Goal: Task Accomplishment & Management: Manage account settings

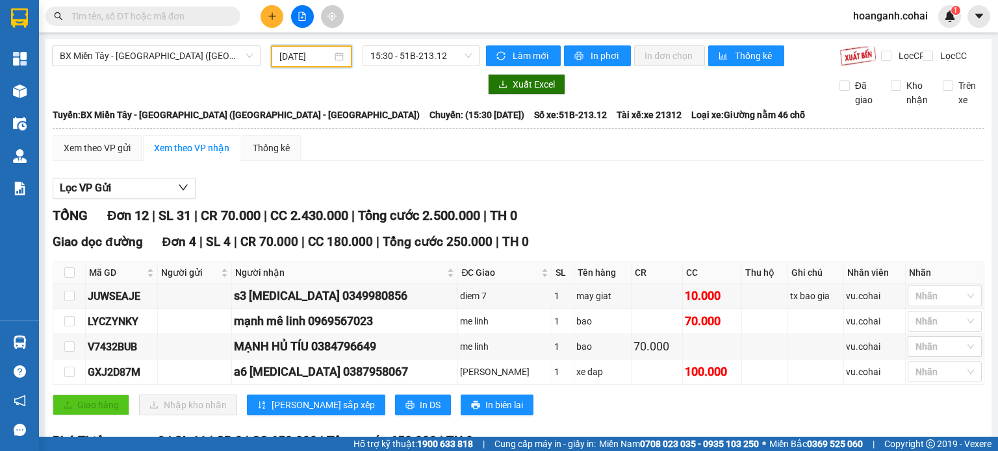
scroll to position [390, 0]
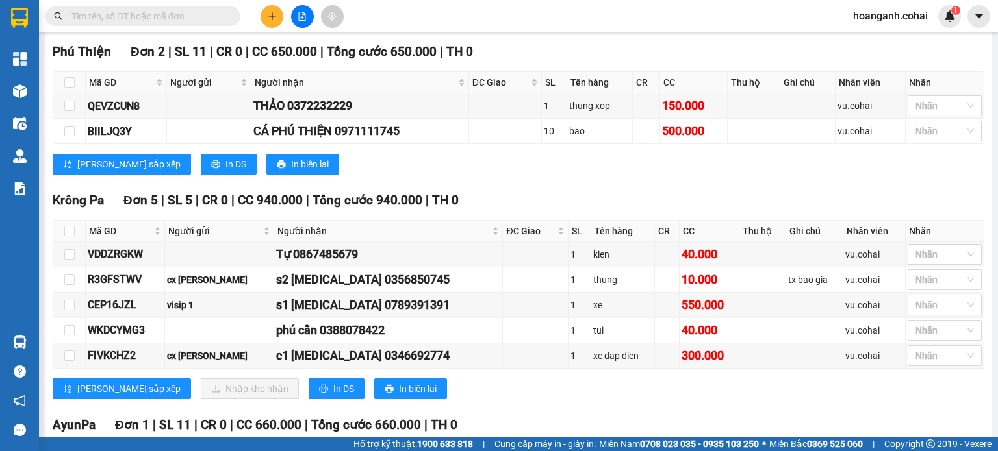
click at [527, 175] on div "[PERSON_NAME] sắp xếp In DS In biên lai" at bounding box center [518, 164] width 931 height 21
click at [65, 236] on input "checkbox" at bounding box center [69, 231] width 10 height 10
checkbox input "true"
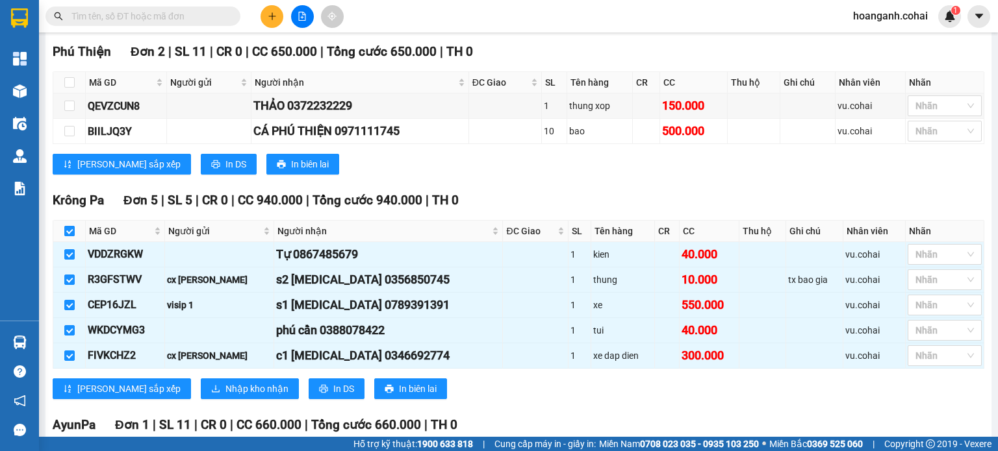
checkbox input "true"
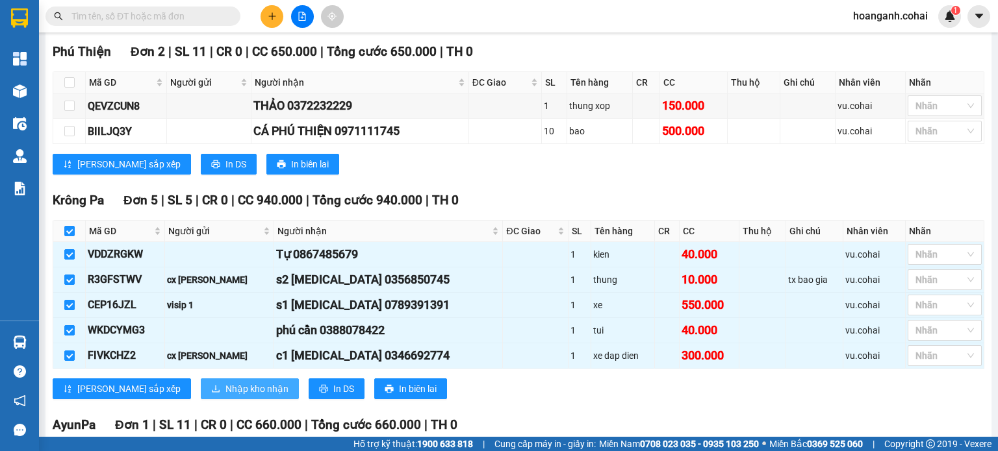
click at [225, 394] on span "Nhập kho nhận" at bounding box center [256, 389] width 63 height 14
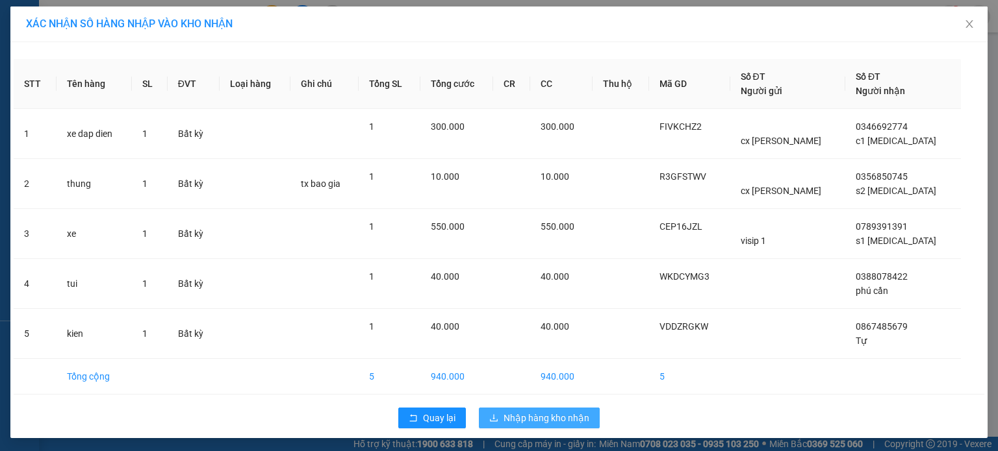
click at [544, 413] on span "Nhập hàng kho nhận" at bounding box center [546, 418] width 86 height 14
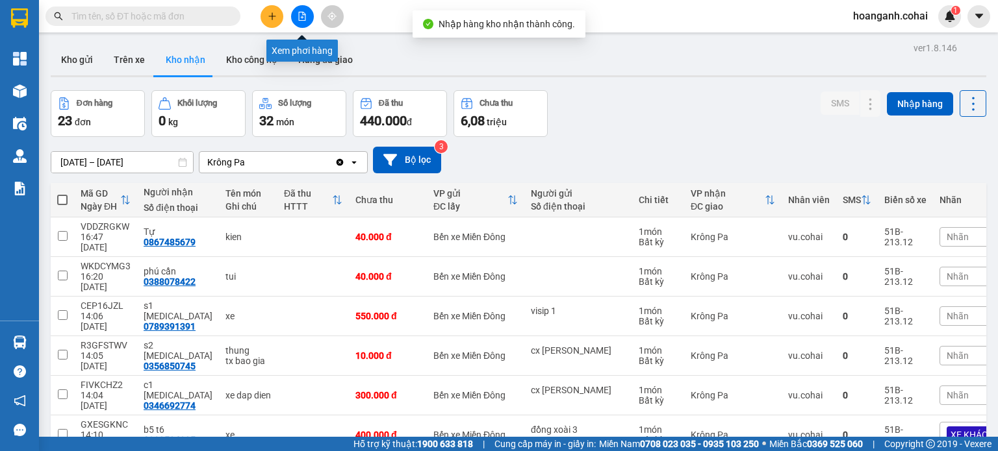
click at [297, 14] on icon "file-add" at bounding box center [301, 16] width 9 height 9
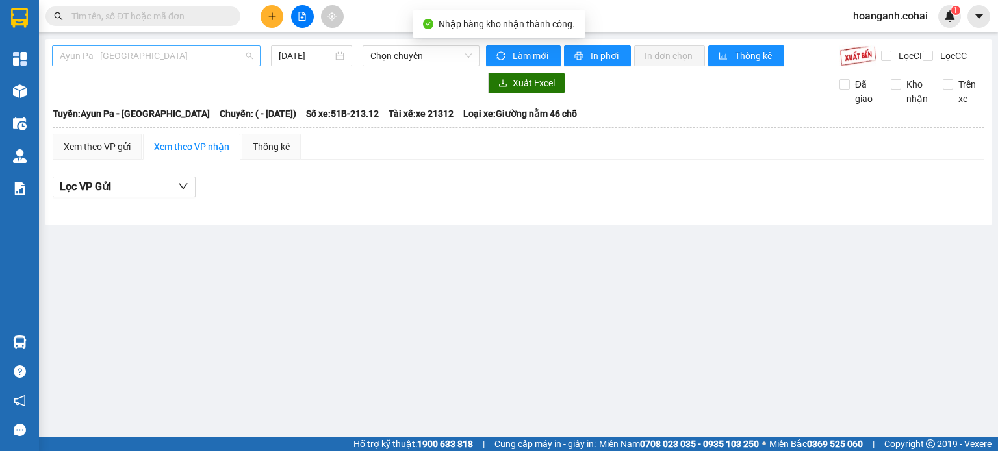
click at [222, 58] on span "Ayun Pa - [GEOGRAPHIC_DATA]" at bounding box center [156, 55] width 193 height 19
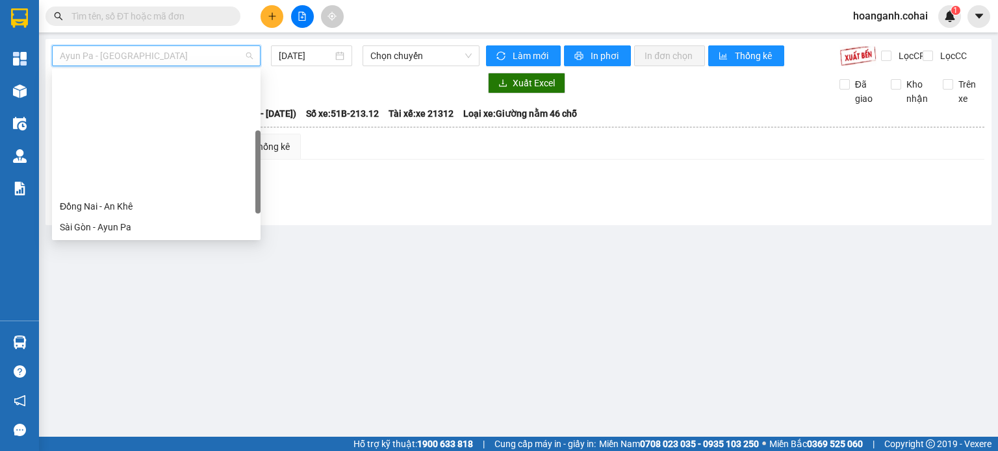
scroll to position [130, 0]
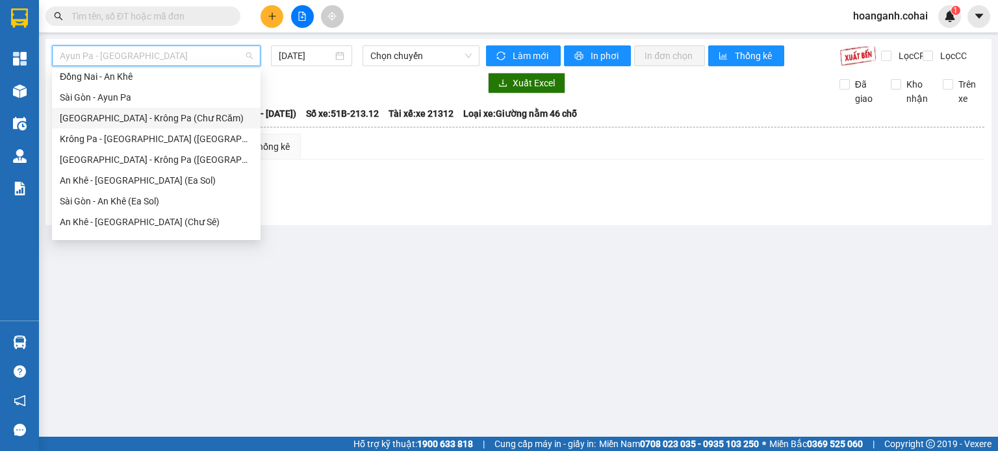
click at [182, 121] on div "[GEOGRAPHIC_DATA] - Krông Pa (Chư RCăm)" at bounding box center [156, 118] width 193 height 14
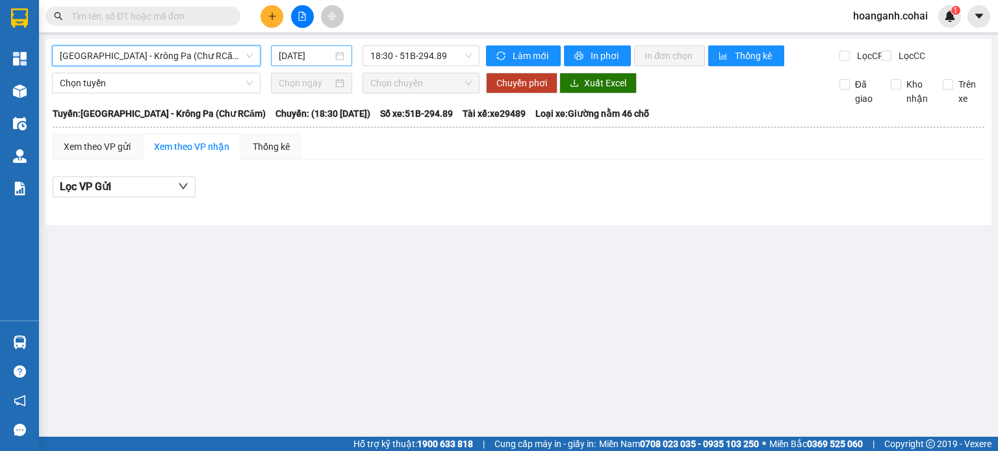
click at [320, 51] on input "[DATE]" at bounding box center [305, 56] width 53 height 14
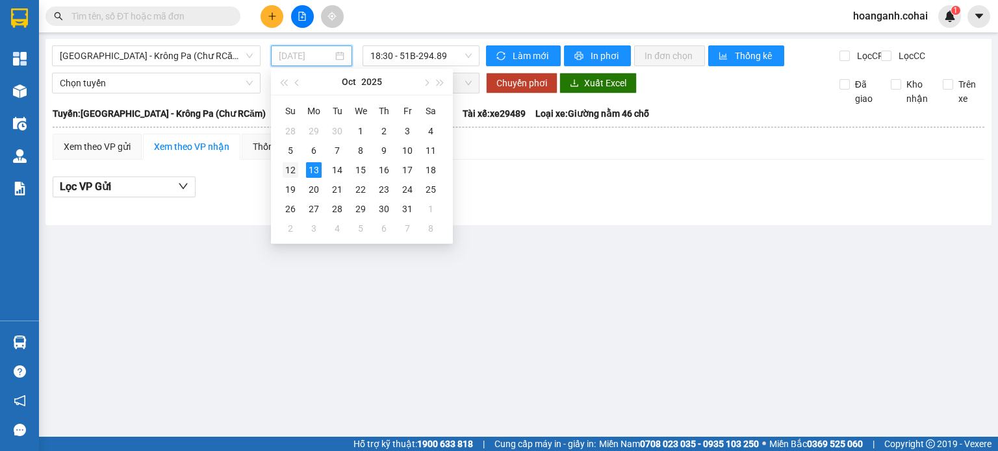
click at [294, 171] on div "12" at bounding box center [291, 170] width 16 height 16
type input "[DATE]"
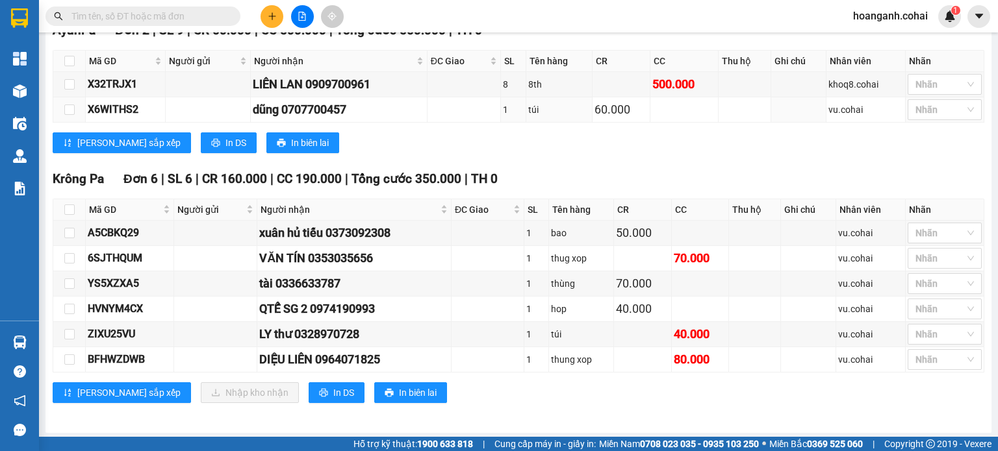
scroll to position [814, 0]
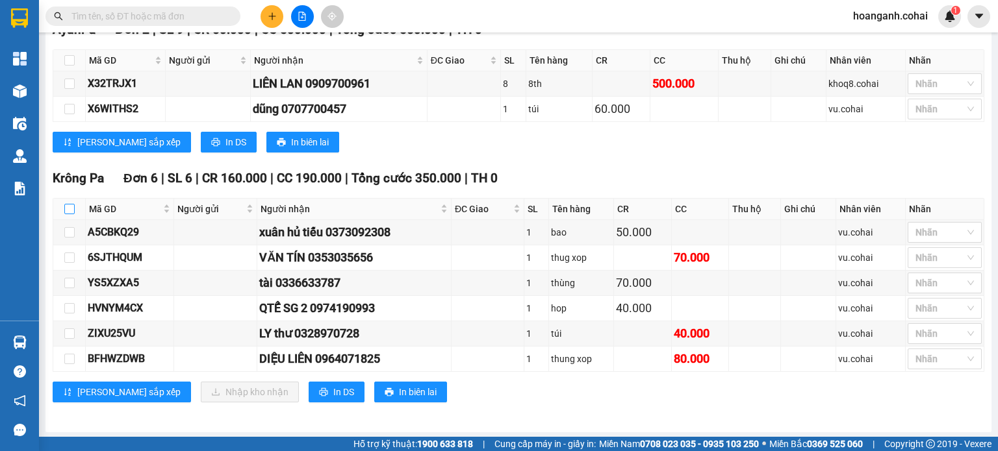
click at [65, 211] on input "checkbox" at bounding box center [69, 209] width 10 height 10
checkbox input "true"
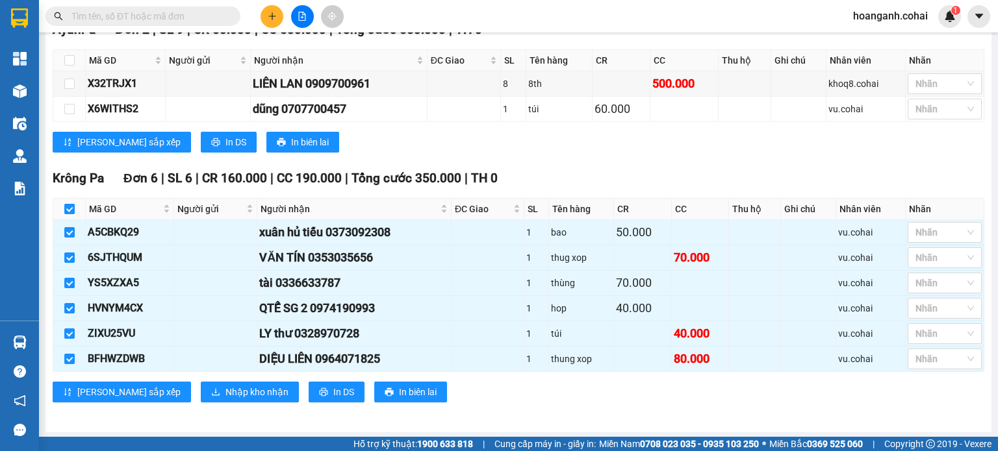
checkbox input "true"
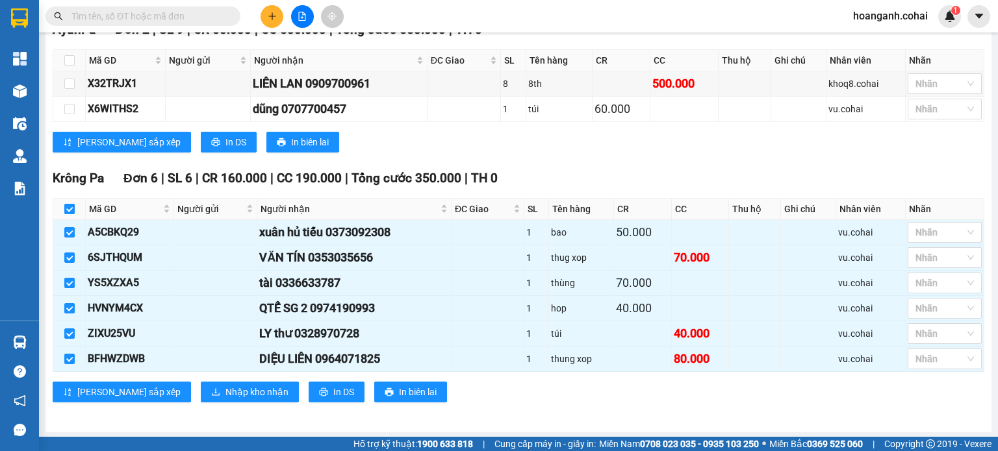
checkbox input "true"
click at [225, 392] on span "Nhập kho nhận" at bounding box center [256, 392] width 63 height 14
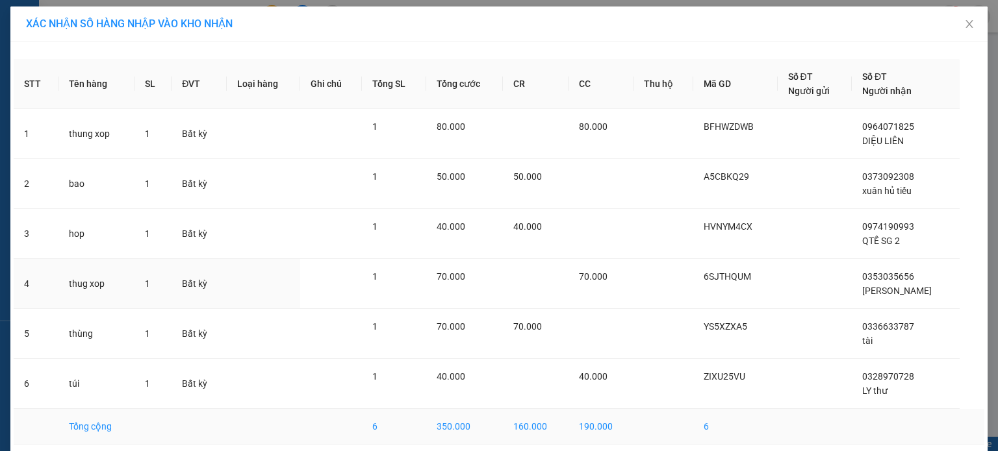
scroll to position [51, 0]
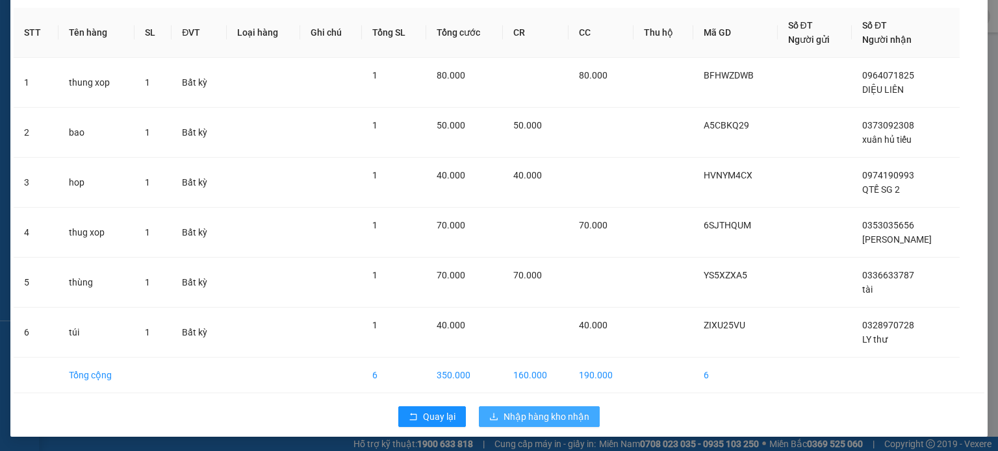
click at [519, 419] on span "Nhập hàng kho nhận" at bounding box center [546, 417] width 86 height 14
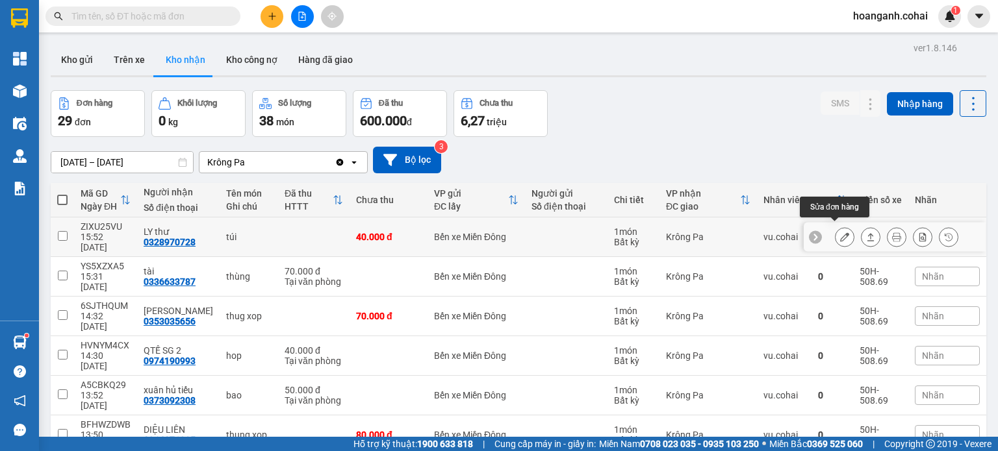
click at [840, 233] on icon at bounding box center [844, 237] width 9 height 9
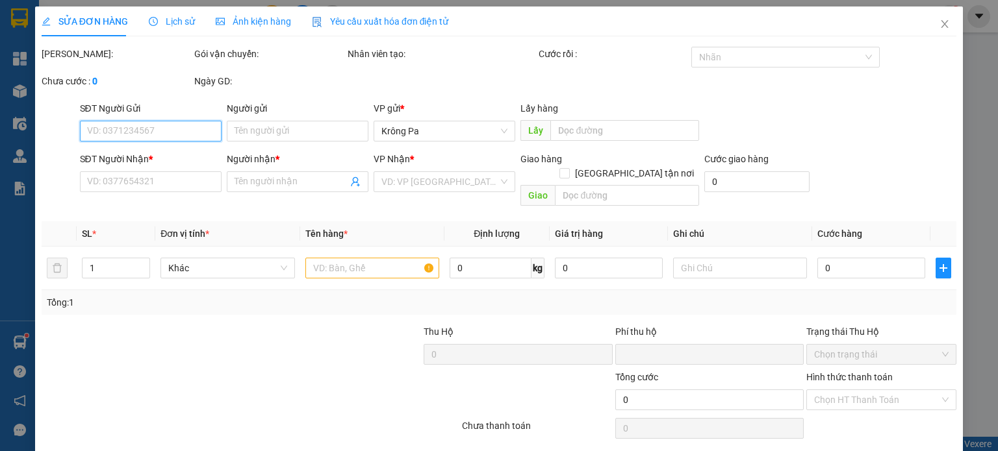
type input "0328970728"
type input "LY thư"
type input "0"
type input "40.000"
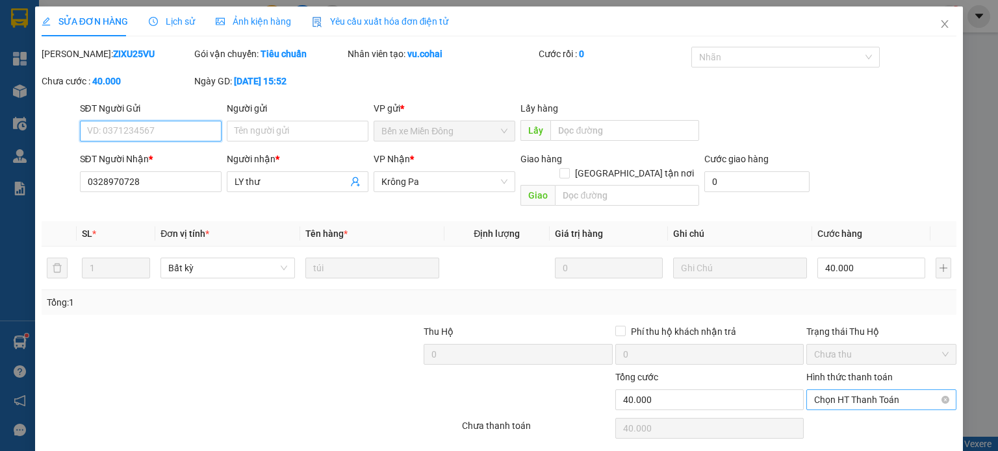
click at [869, 390] on span "Chọn HT Thanh Toán" at bounding box center [881, 399] width 134 height 19
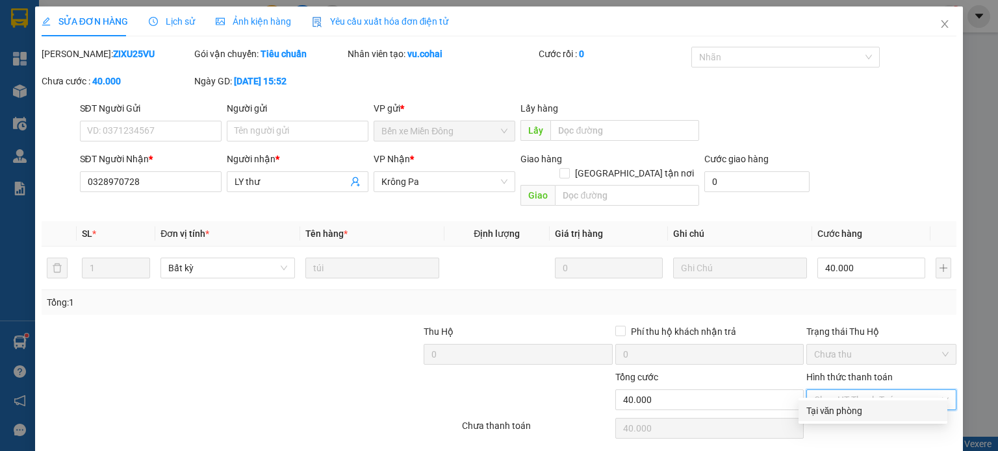
click at [842, 412] on div "Tại văn phòng" at bounding box center [872, 411] width 133 height 14
type input "0"
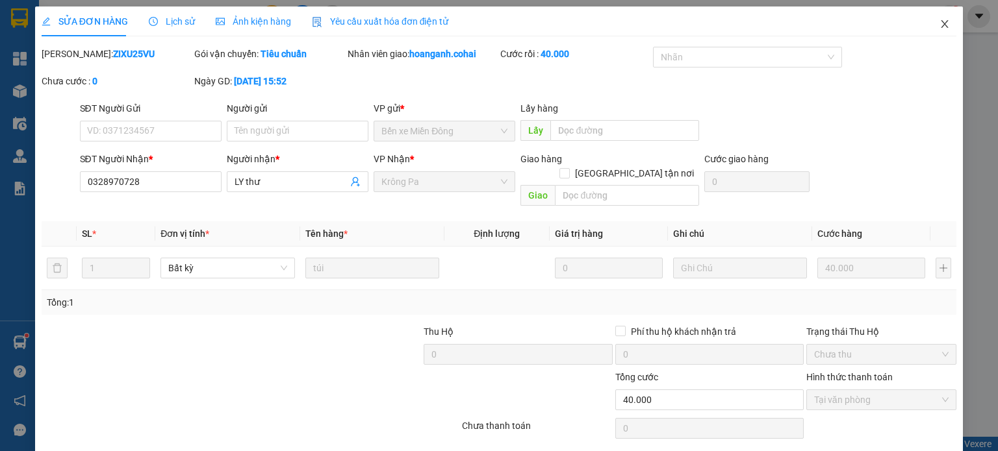
click at [941, 25] on icon "close" at bounding box center [944, 24] width 7 height 8
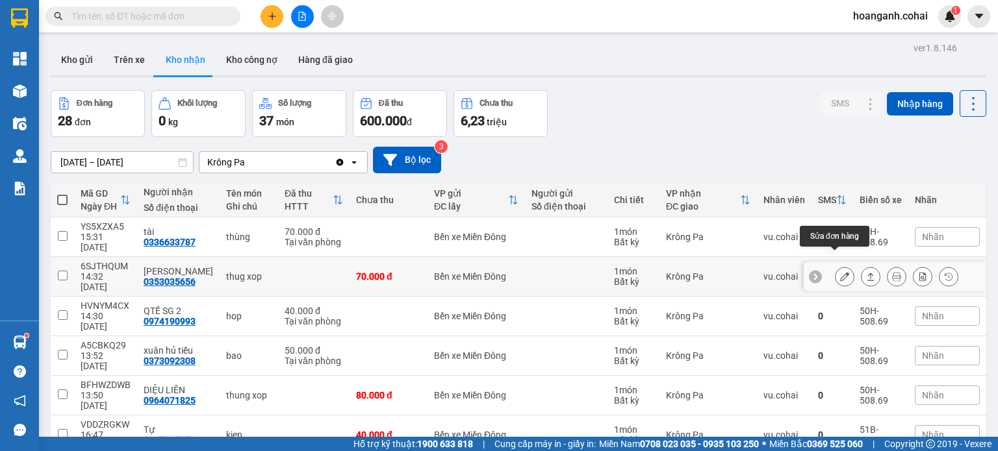
click at [840, 272] on icon at bounding box center [844, 276] width 9 height 9
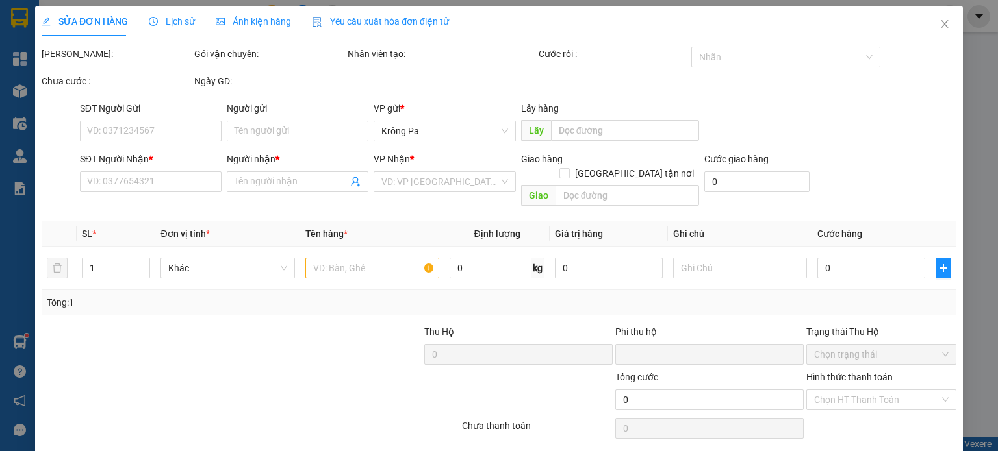
type input "0353035656"
type input "[PERSON_NAME]"
type input "0"
type input "70.000"
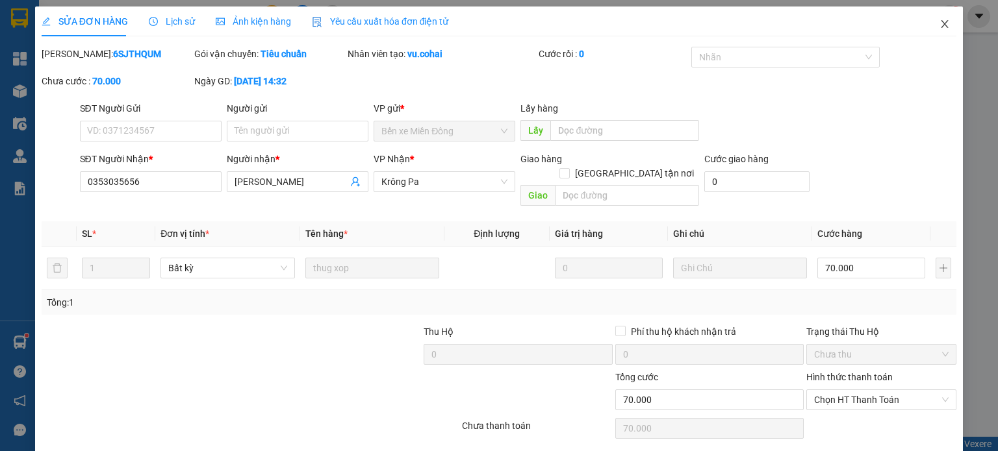
click at [942, 19] on span "Close" at bounding box center [944, 24] width 36 height 36
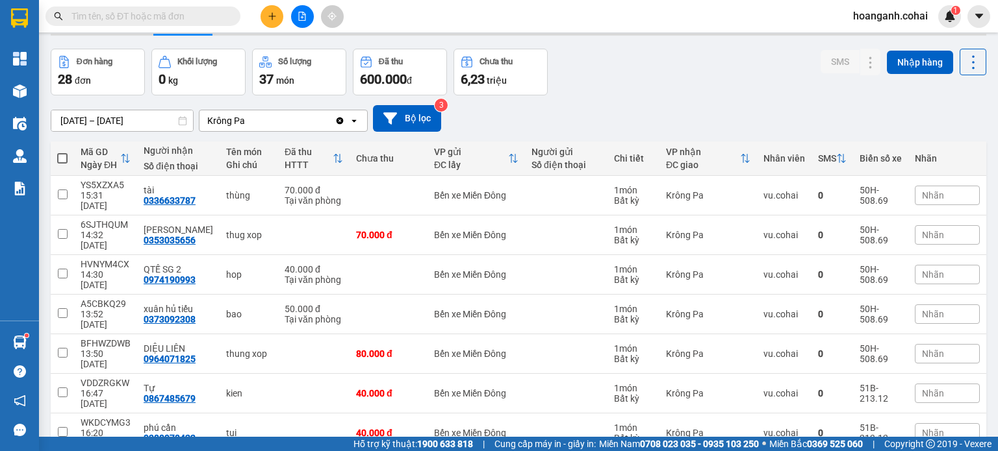
scroll to position [65, 0]
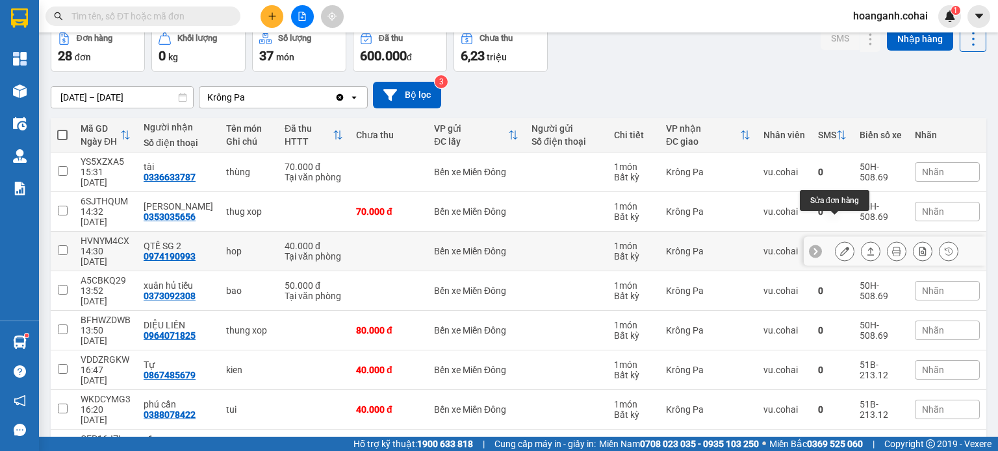
click at [840, 247] on icon at bounding box center [844, 251] width 9 height 9
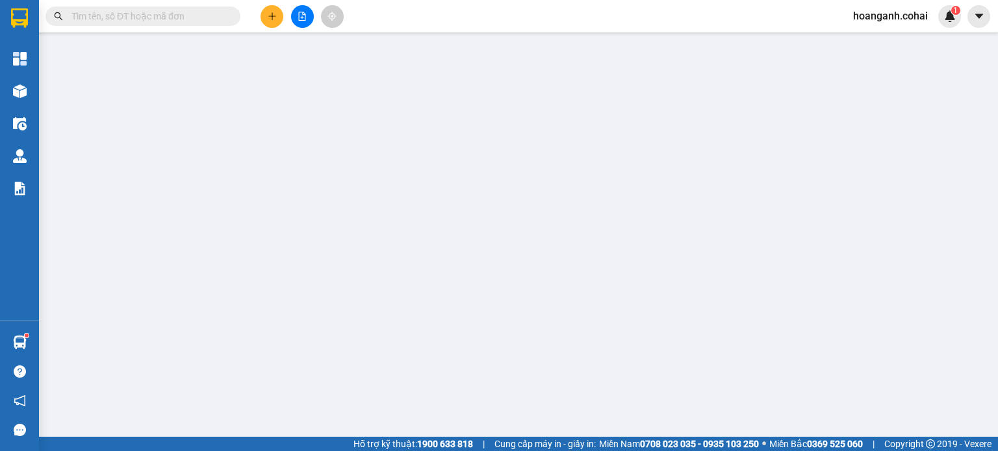
type input "0974190993"
type input "QTẾ SG 2"
type input "0"
type input "40.000"
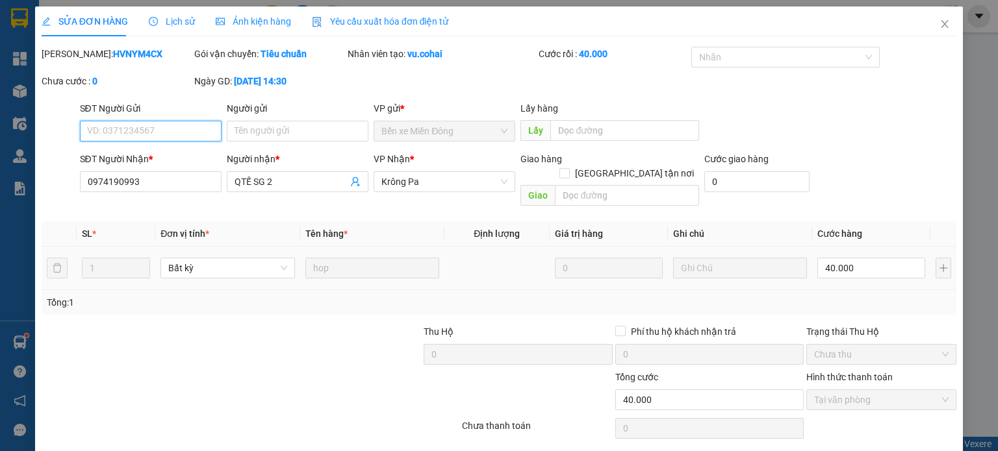
scroll to position [31, 0]
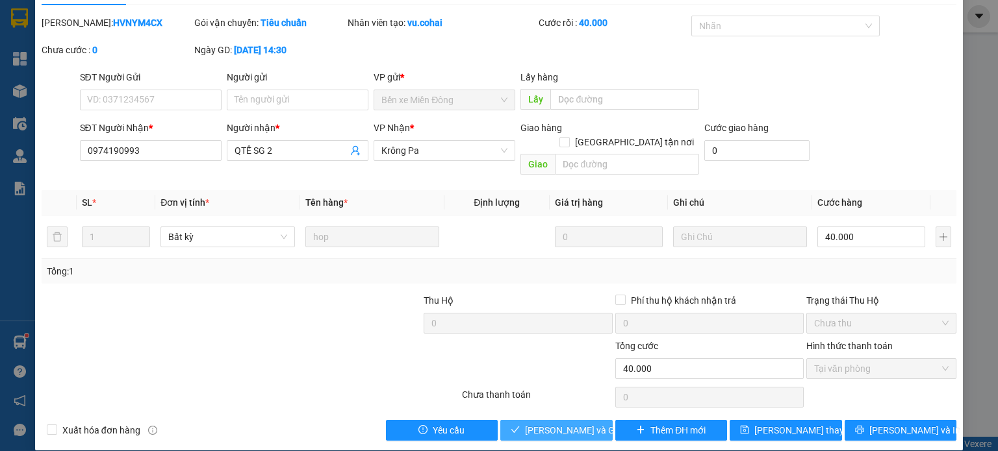
click at [556, 423] on span "[PERSON_NAME] và Giao hàng" at bounding box center [587, 430] width 125 height 14
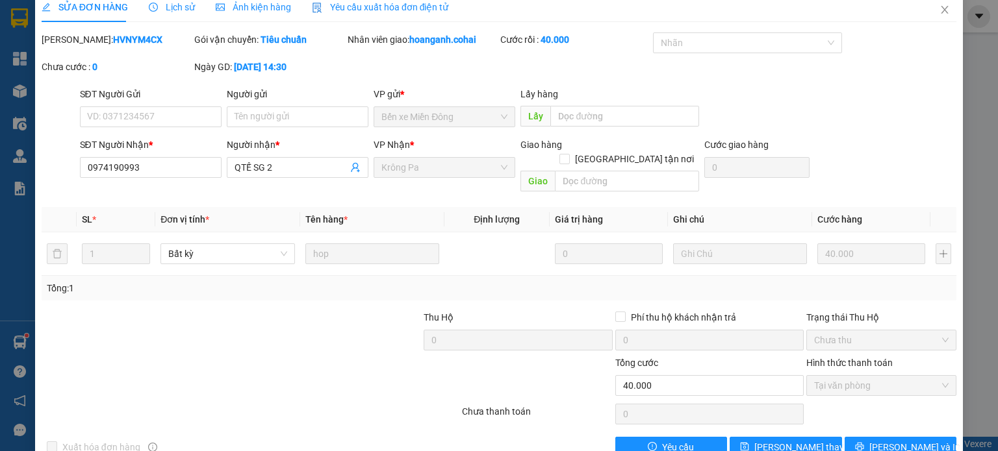
scroll to position [0, 0]
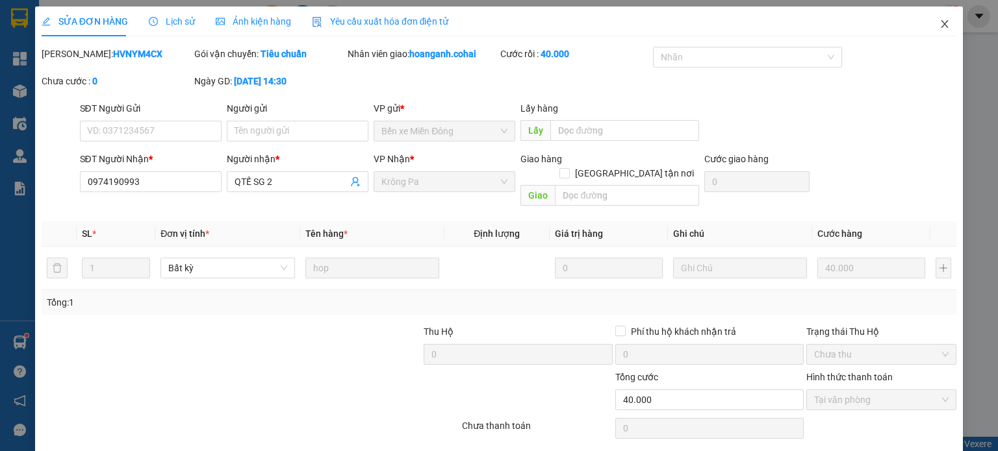
click at [940, 22] on span "Close" at bounding box center [944, 24] width 36 height 36
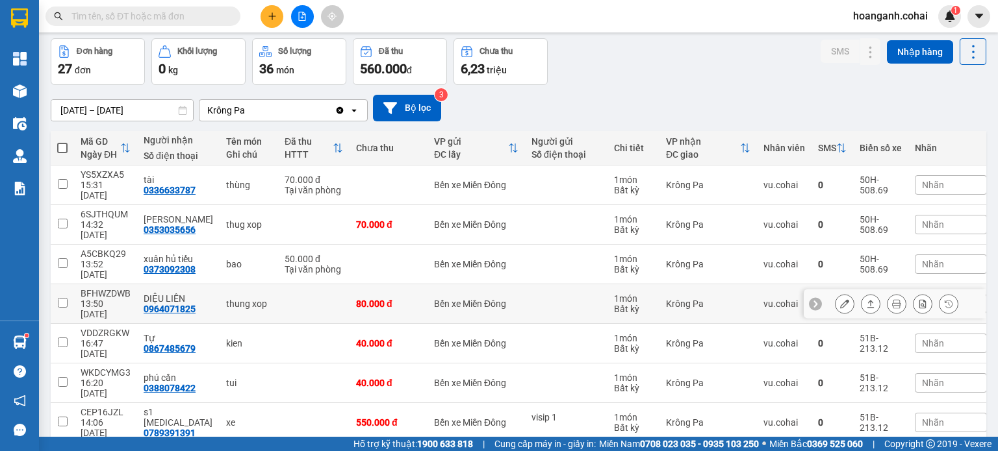
scroll to position [127, 0]
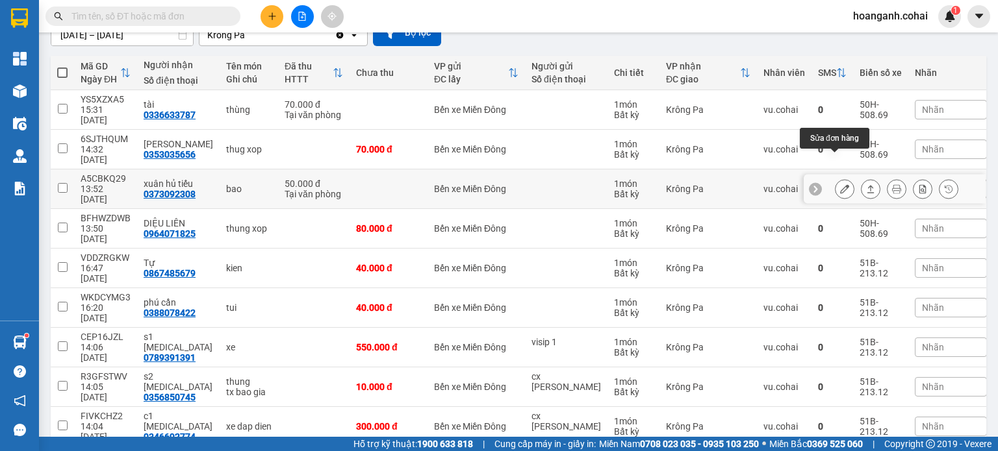
click at [839, 178] on button at bounding box center [844, 189] width 18 height 23
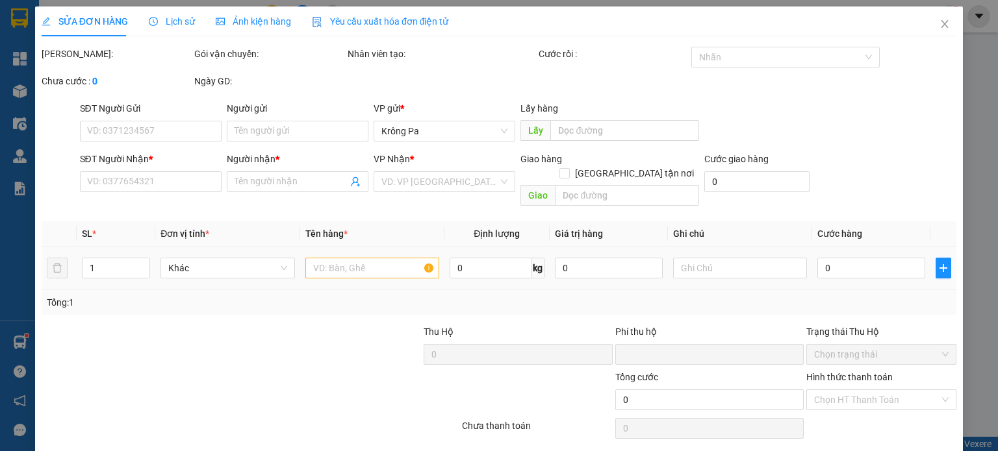
type input "0373092308"
type input "xuân hủ tiếu"
type input "0"
type input "50.000"
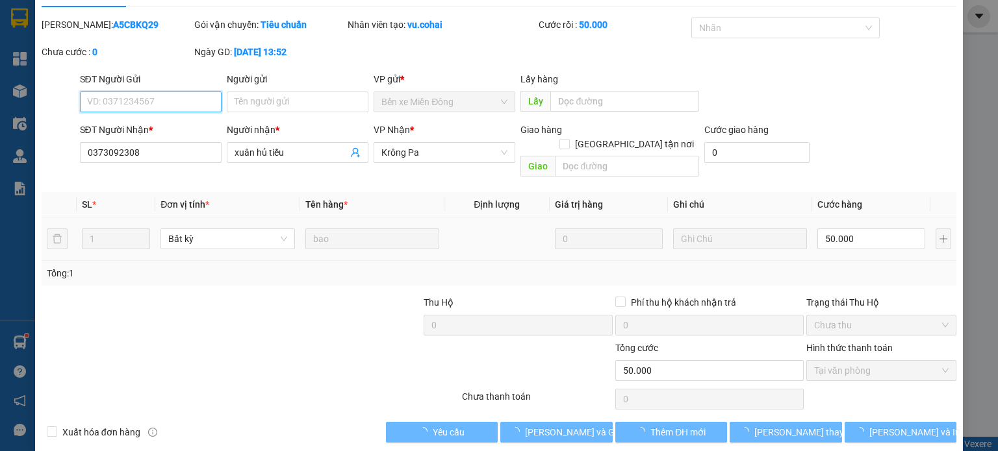
scroll to position [31, 0]
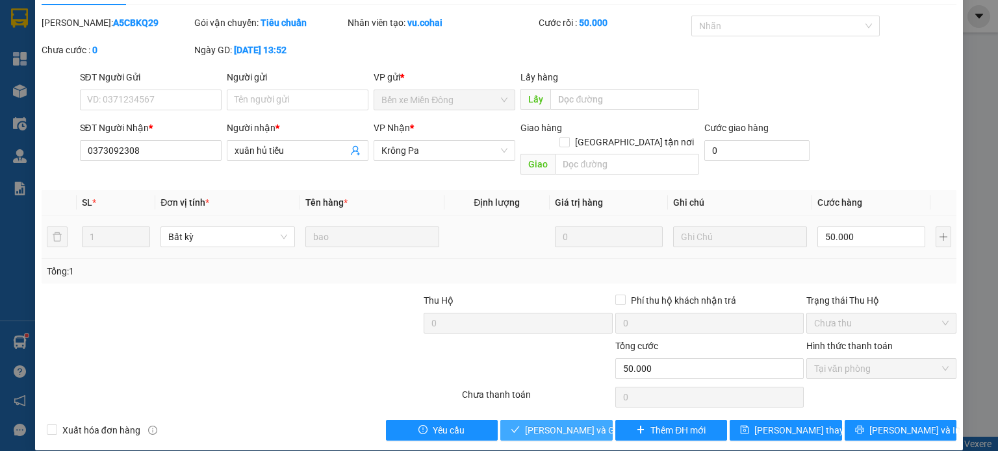
click at [525, 423] on span "[PERSON_NAME] và Giao hàng" at bounding box center [587, 430] width 125 height 14
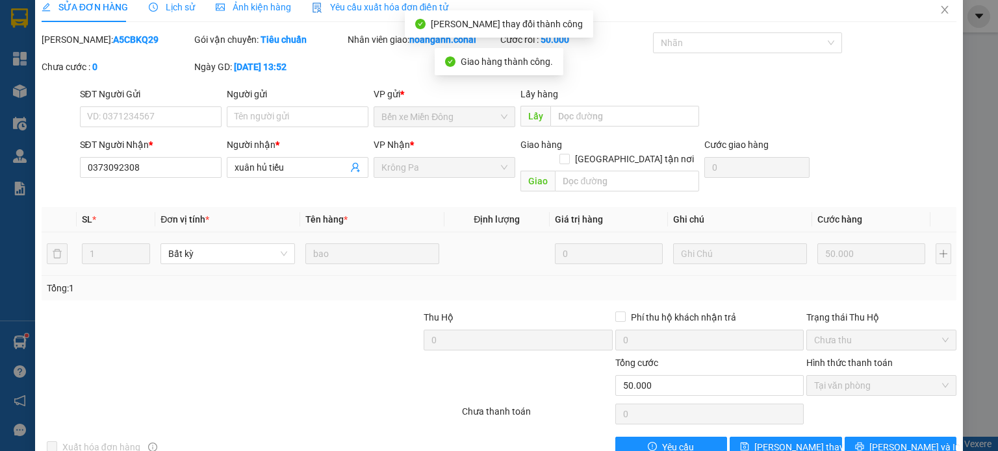
scroll to position [0, 0]
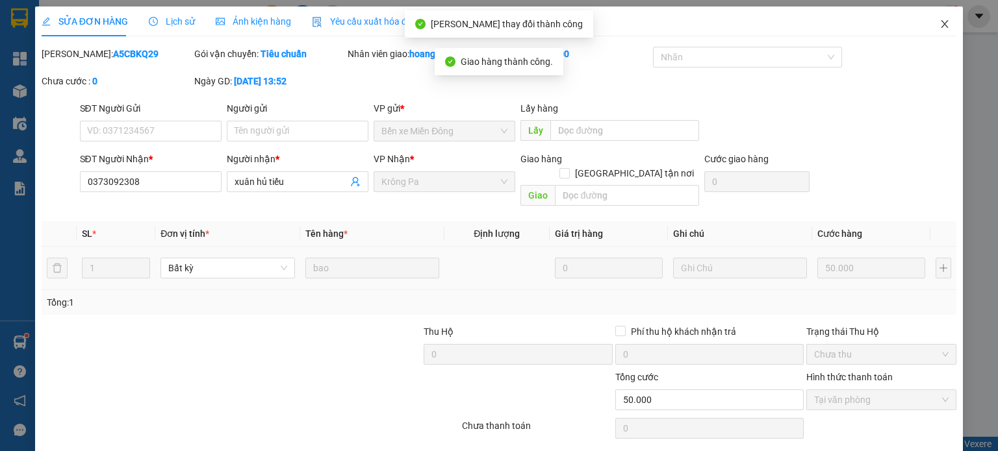
click at [928, 24] on span "Close" at bounding box center [944, 24] width 36 height 36
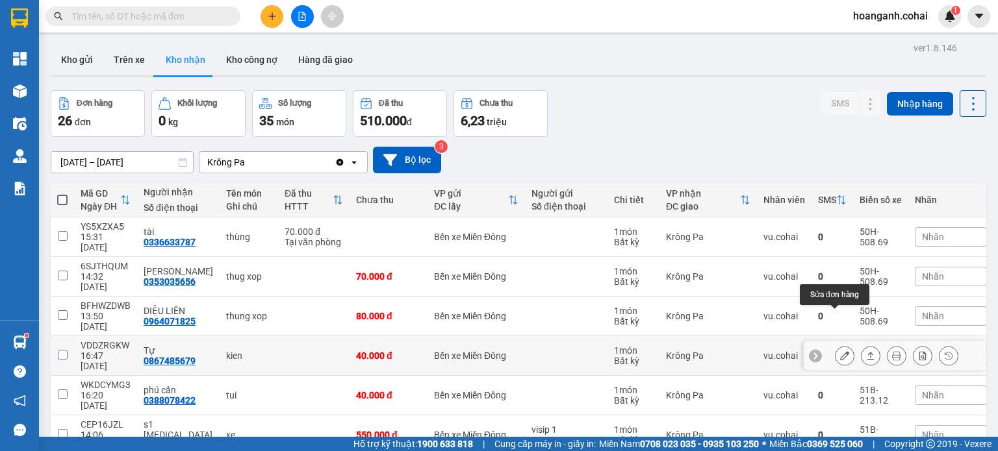
click at [840, 351] on icon at bounding box center [844, 355] width 9 height 9
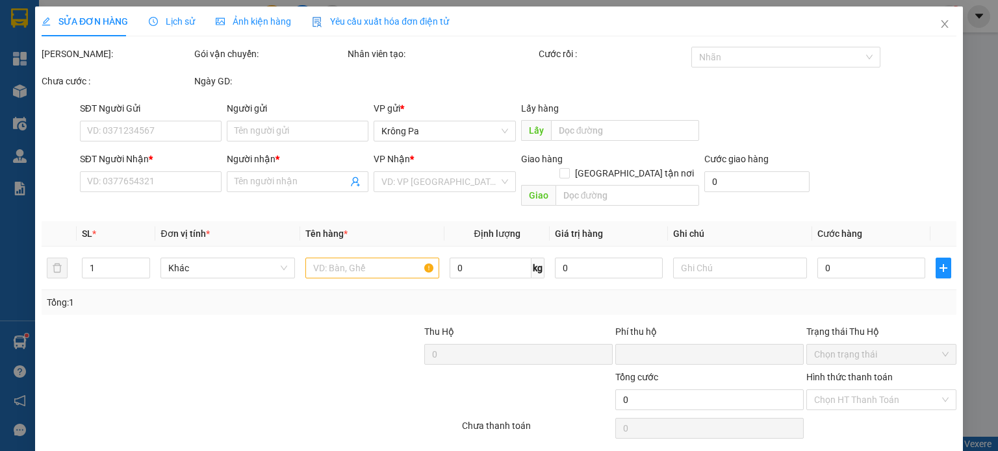
type input "0867485679"
type input "Tự"
type input "0"
type input "40.000"
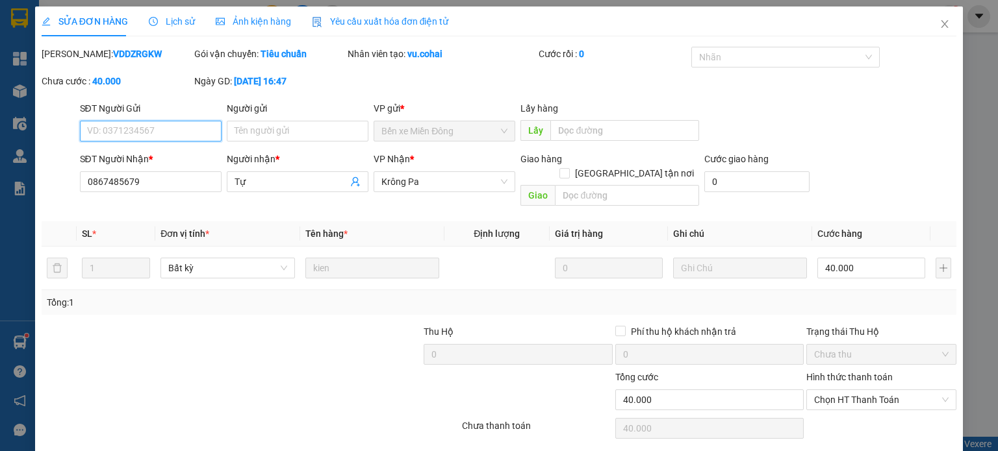
drag, startPoint x: 854, startPoint y: 383, endPoint x: 848, endPoint y: 396, distance: 15.1
click at [853, 390] on span "Chọn HT Thanh Toán" at bounding box center [881, 399] width 134 height 19
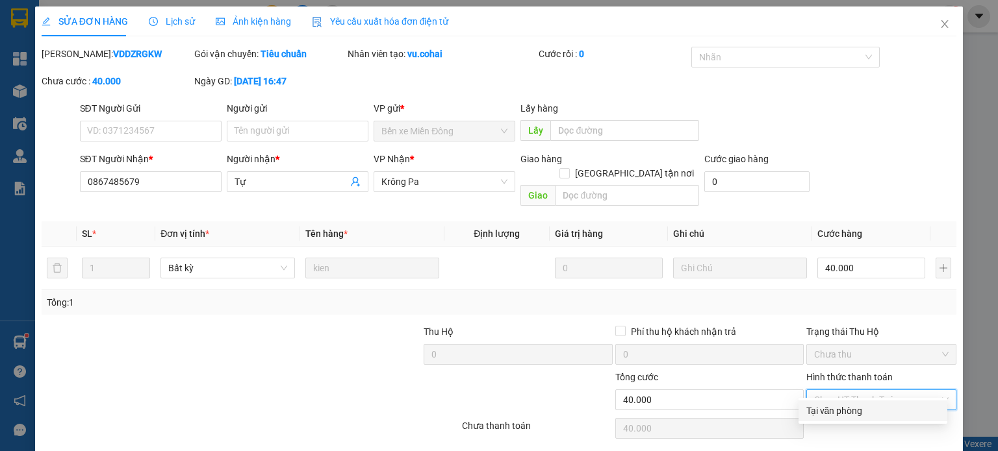
click at [835, 412] on div "Tại văn phòng" at bounding box center [872, 411] width 133 height 14
type input "0"
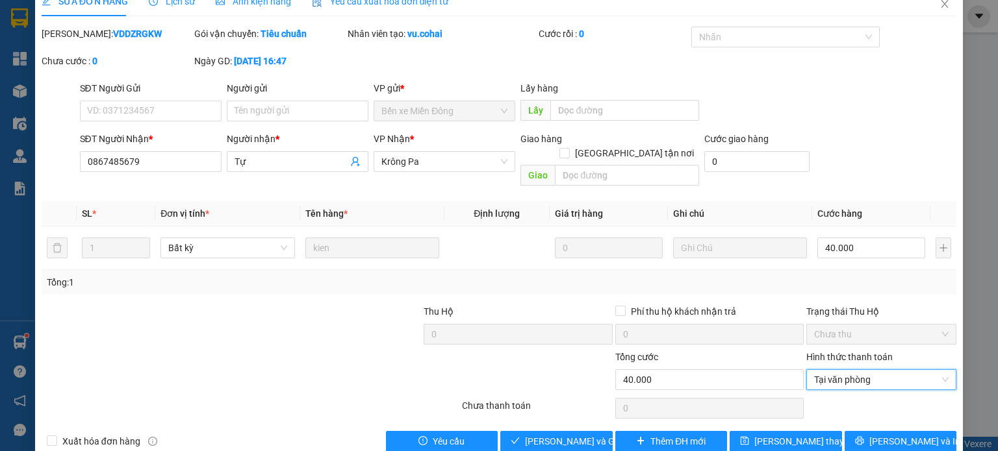
scroll to position [31, 0]
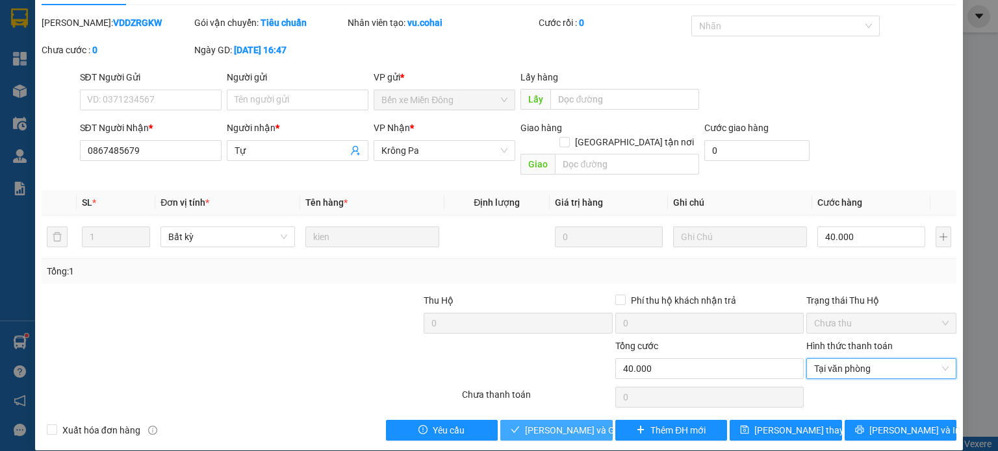
click at [542, 420] on button "[PERSON_NAME] và Giao hàng" at bounding box center [556, 430] width 112 height 21
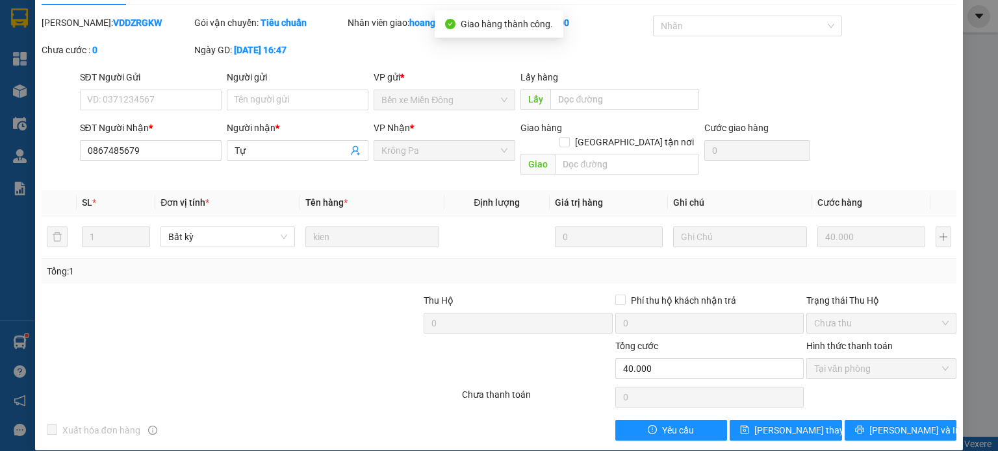
scroll to position [0, 0]
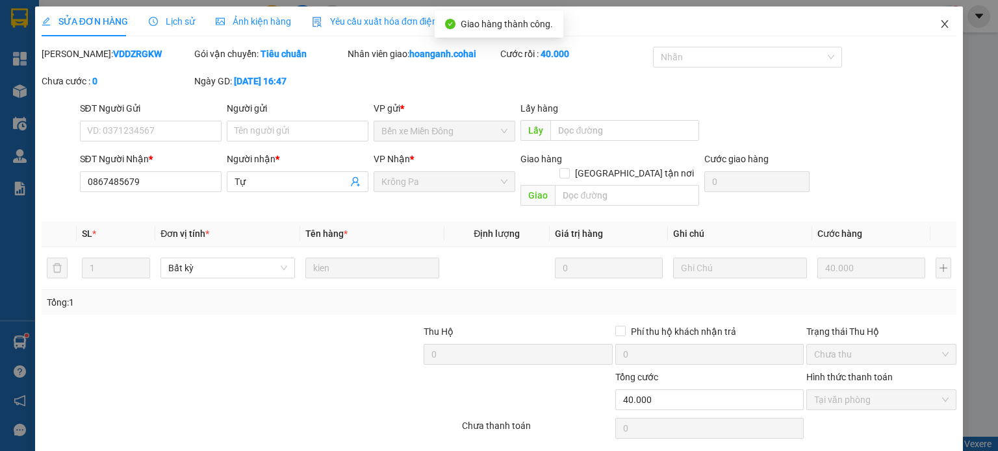
click at [941, 23] on icon "close" at bounding box center [944, 24] width 7 height 8
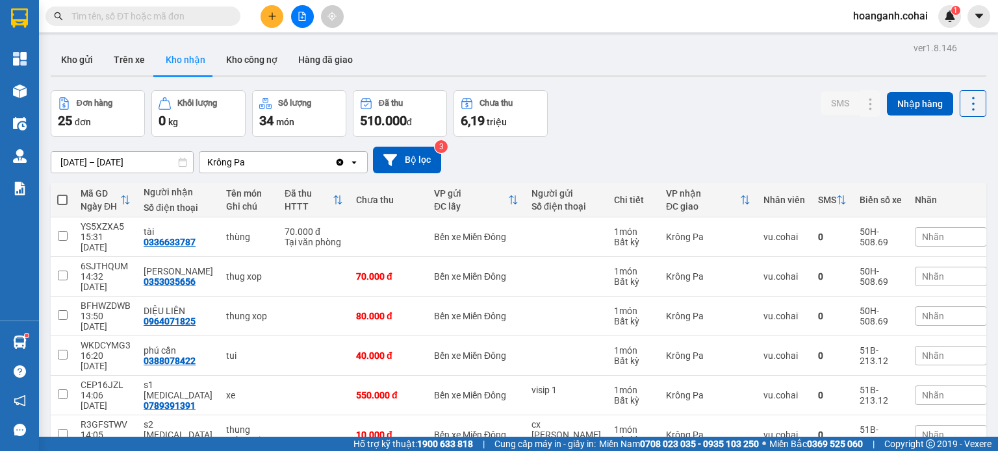
click at [946, 346] on div "Nhãn" at bounding box center [951, 355] width 72 height 19
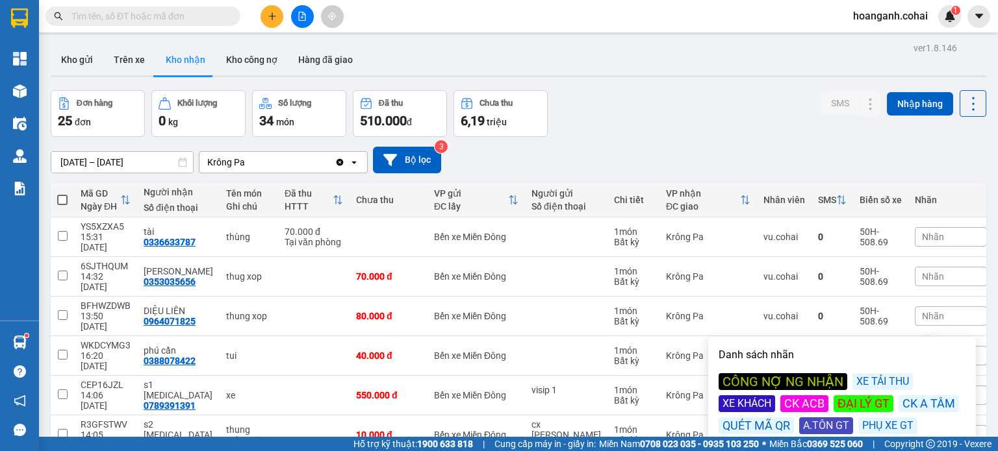
drag, startPoint x: 757, startPoint y: 402, endPoint x: 776, endPoint y: 147, distance: 255.3
click at [757, 394] on div "CÔNG NỢ NG NHẬN XE TẢI THU XE KHÁCH CK ACB ĐẠI LÝ GT CK A TÂM QUÉT MÃ QR A.TÔN …" at bounding box center [841, 403] width 247 height 61
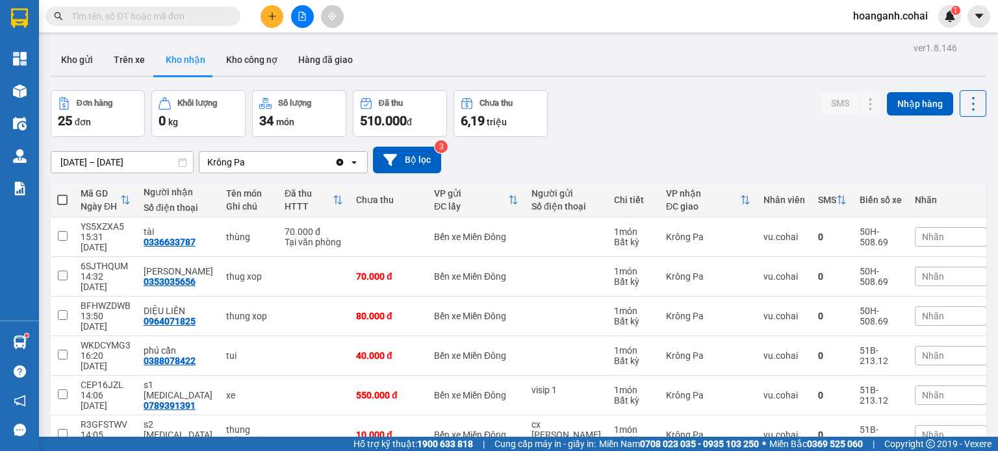
click at [757, 143] on div "[DATE] – [DATE] Press the down arrow key to interact with the calendar and sele…" at bounding box center [518, 160] width 935 height 46
click at [922, 351] on span "Nhãn" at bounding box center [933, 356] width 22 height 10
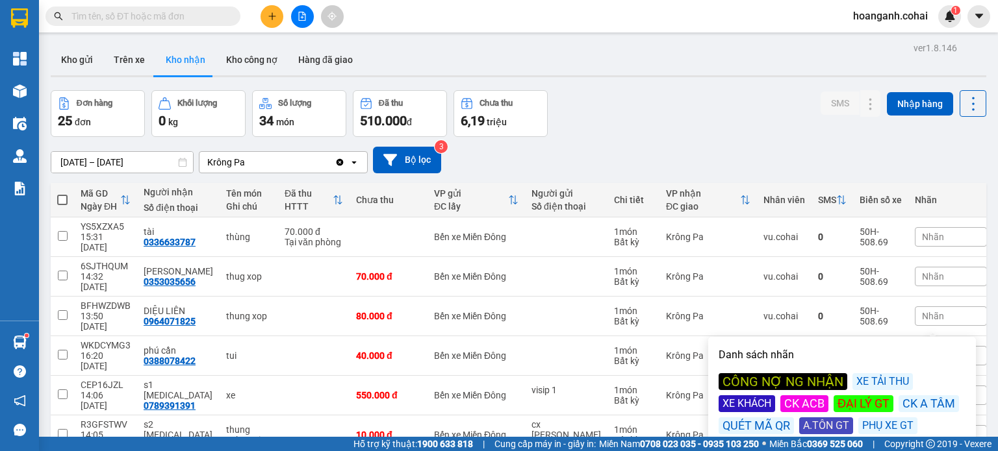
click at [748, 405] on div "XE KHÁCH" at bounding box center [746, 404] width 57 height 17
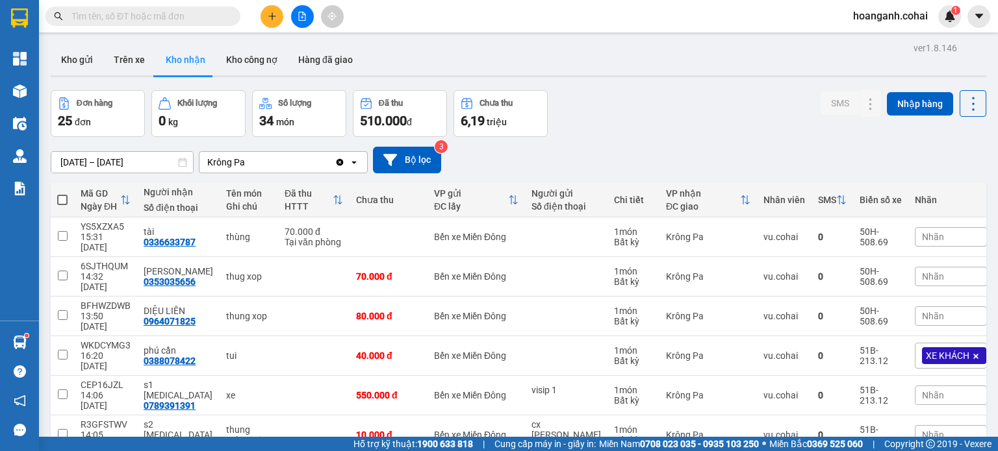
click at [720, 140] on div "[DATE] – [DATE] Press the down arrow key to interact with the calendar and sele…" at bounding box center [518, 160] width 935 height 46
click at [946, 386] on div "Nhãn" at bounding box center [951, 395] width 72 height 19
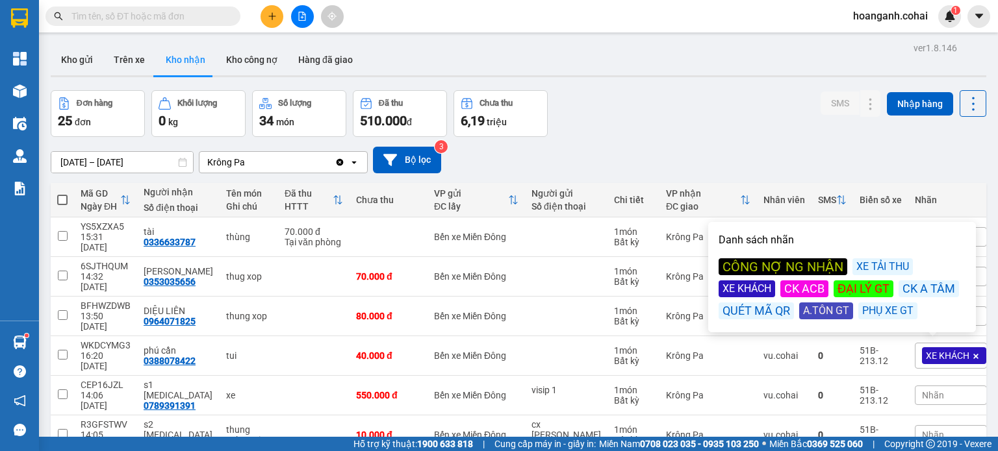
click at [736, 298] on div "CÔNG NỢ NG NHẬN XE TẢI THU XE KHÁCH CK ACB ĐẠI LÝ GT CK A TÂM QUÉT MÃ QR A.TÔN …" at bounding box center [841, 289] width 247 height 61
click at [735, 294] on div "XE KHÁCH" at bounding box center [746, 289] width 57 height 17
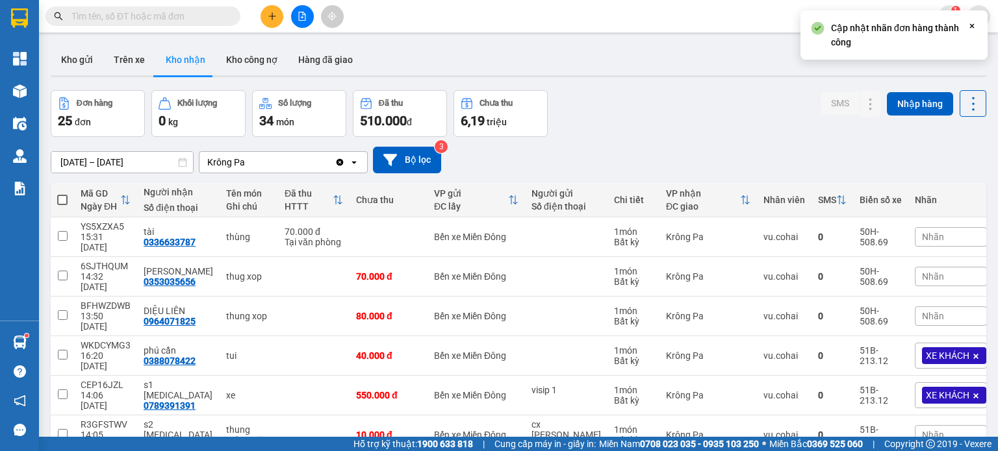
drag, startPoint x: 730, startPoint y: 154, endPoint x: 734, endPoint y: 160, distance: 7.0
click at [729, 153] on div "[DATE] – [DATE] Press the down arrow key to interact with the calendar and sele…" at bounding box center [518, 160] width 935 height 27
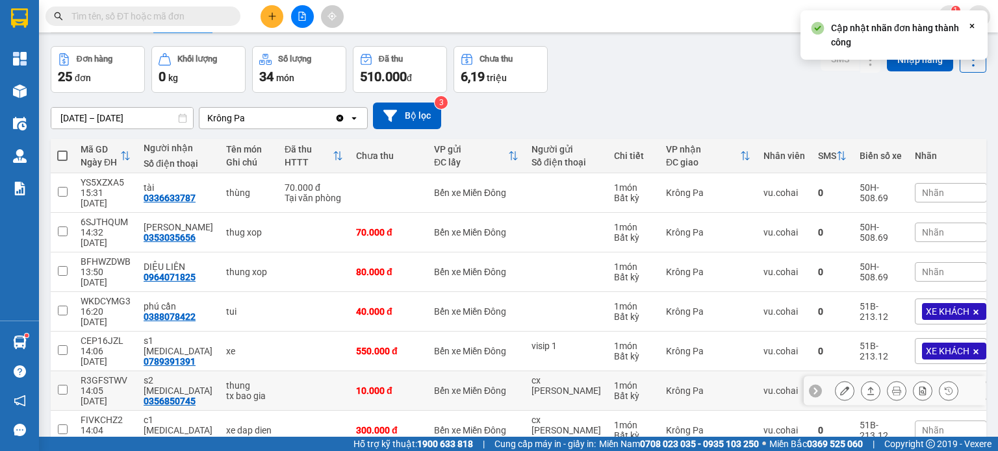
scroll to position [130, 0]
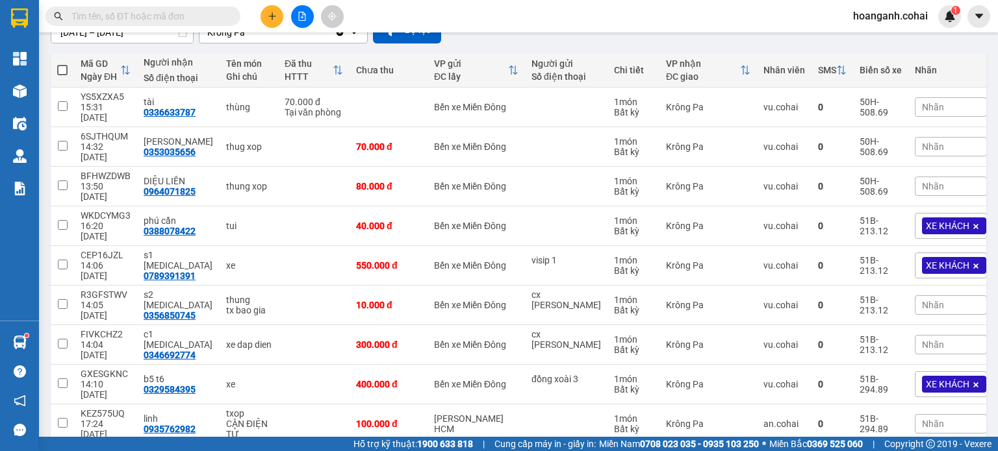
click at [930, 296] on div "Nhãn" at bounding box center [951, 305] width 72 height 19
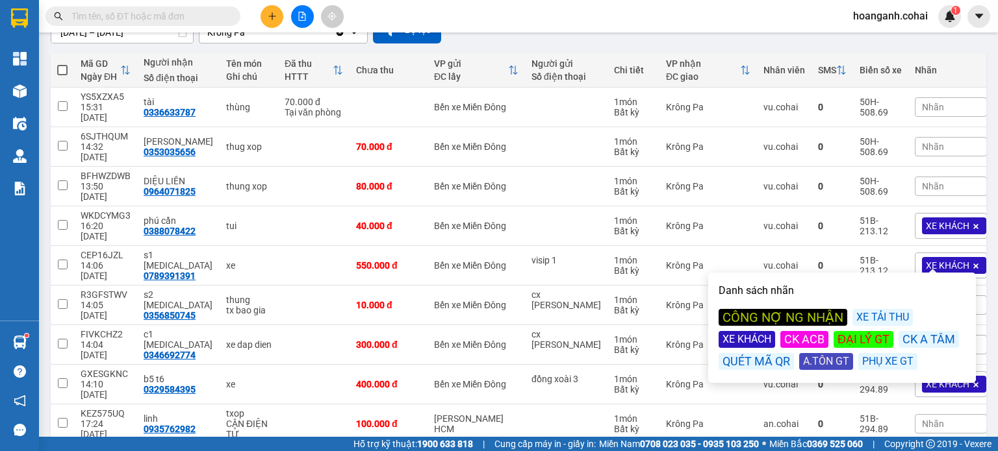
click at [759, 340] on div "XE KHÁCH" at bounding box center [746, 339] width 57 height 17
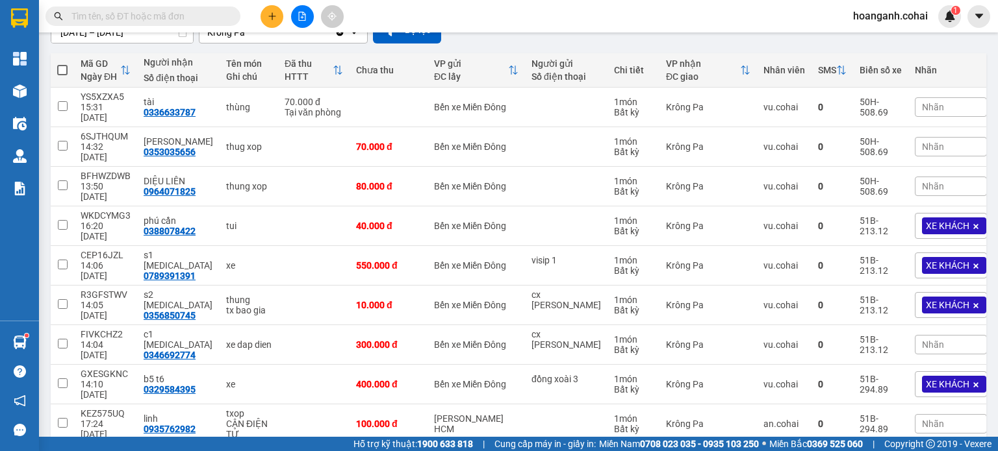
click at [798, 49] on div "[DATE] – [DATE] Press the down arrow key to interact with the calendar and sele…" at bounding box center [518, 30] width 935 height 46
click at [922, 340] on span "Nhãn" at bounding box center [933, 345] width 22 height 10
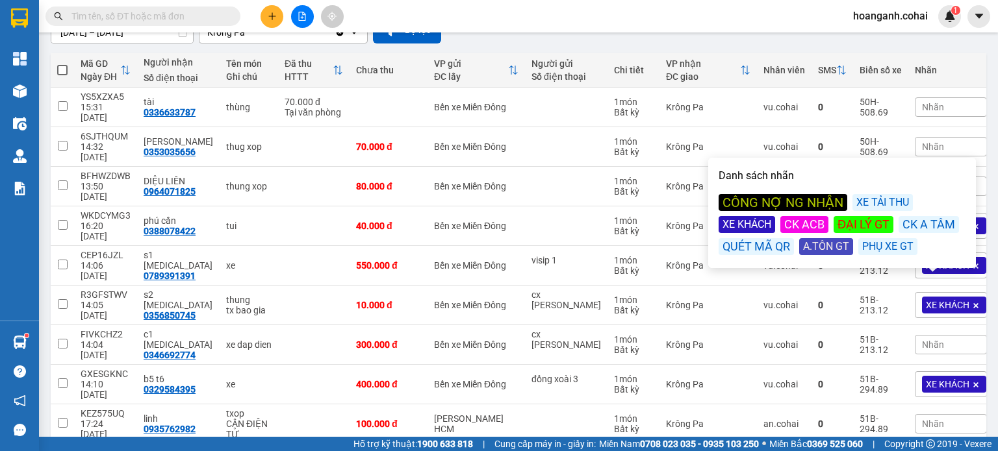
click at [748, 229] on div "XE KHÁCH" at bounding box center [746, 224] width 57 height 17
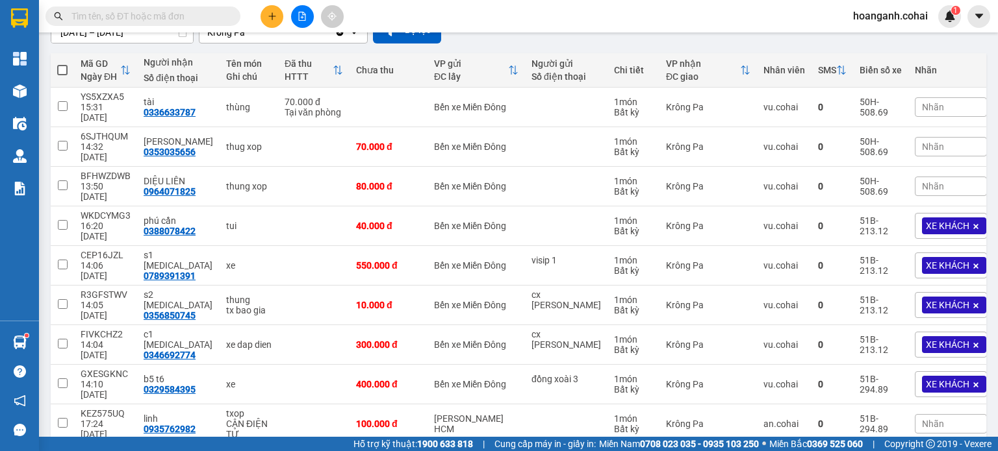
click at [928, 414] on div "Nhãn" at bounding box center [951, 423] width 72 height 19
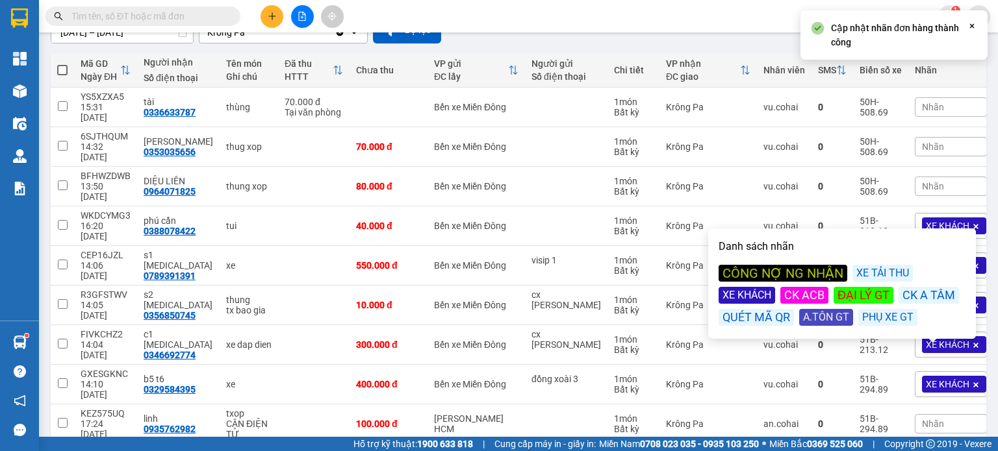
click at [772, 270] on div "CÔNG NỢ NG NHẬN" at bounding box center [782, 273] width 129 height 17
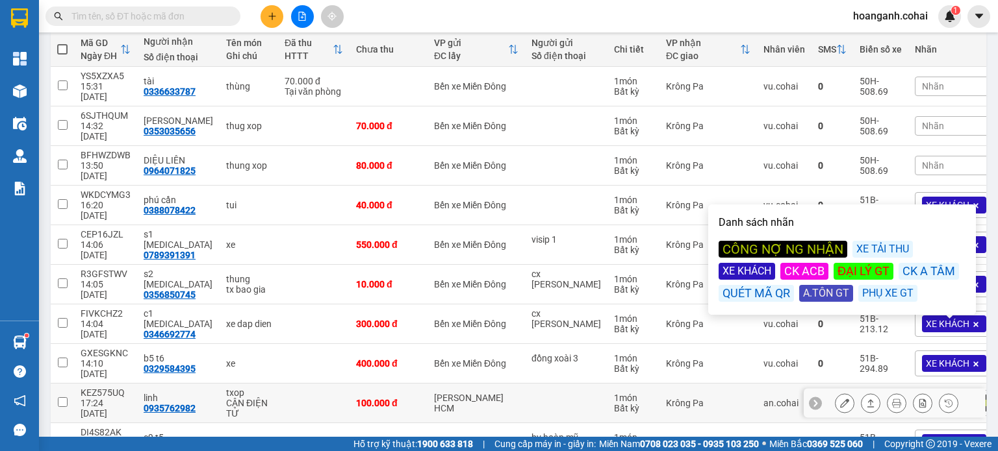
scroll to position [161, 0]
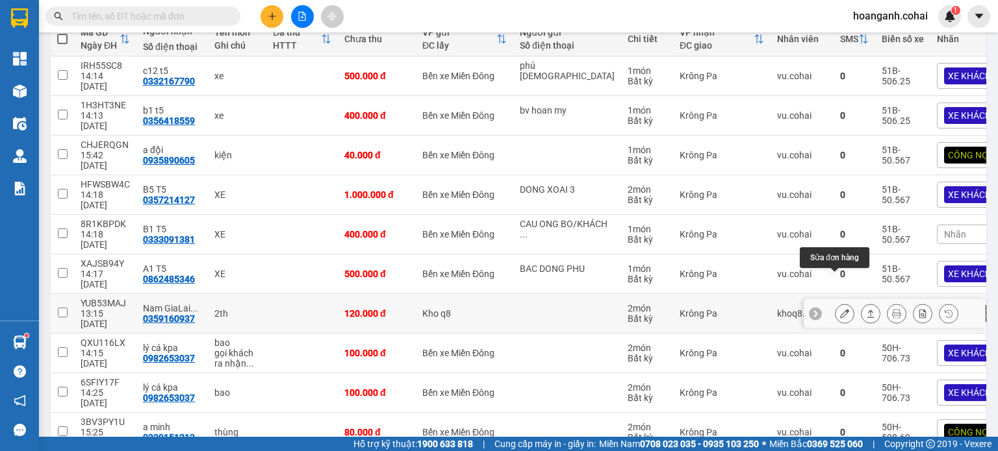
click at [840, 309] on icon at bounding box center [844, 313] width 9 height 9
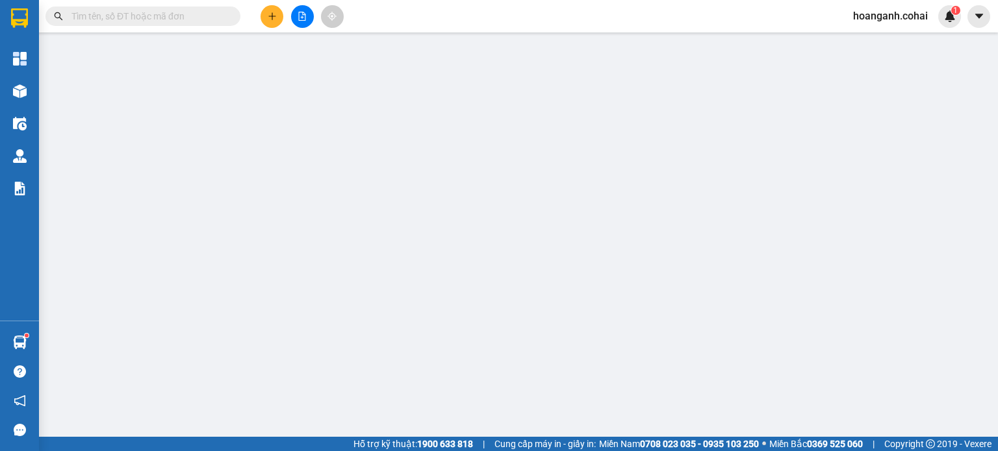
type input "0359160937"
type input "Nam GiaLai Samy"
type input "0"
type input "120.000"
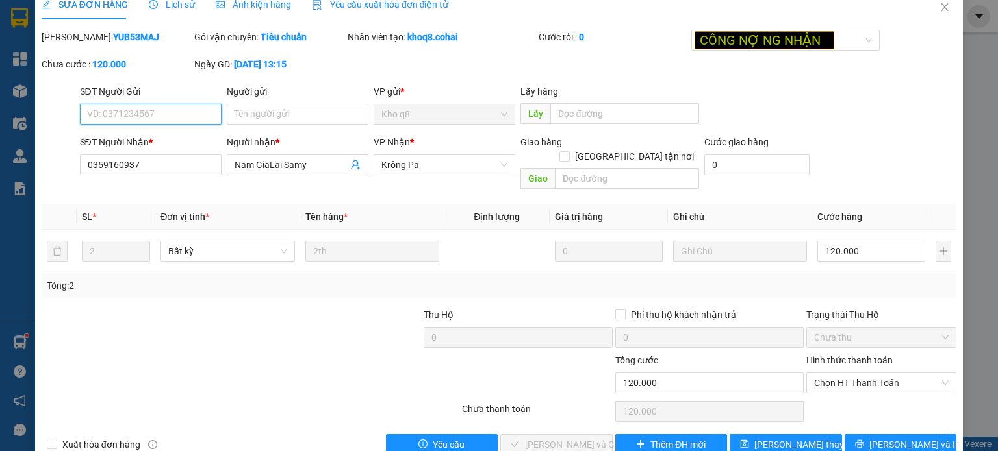
scroll to position [31, 0]
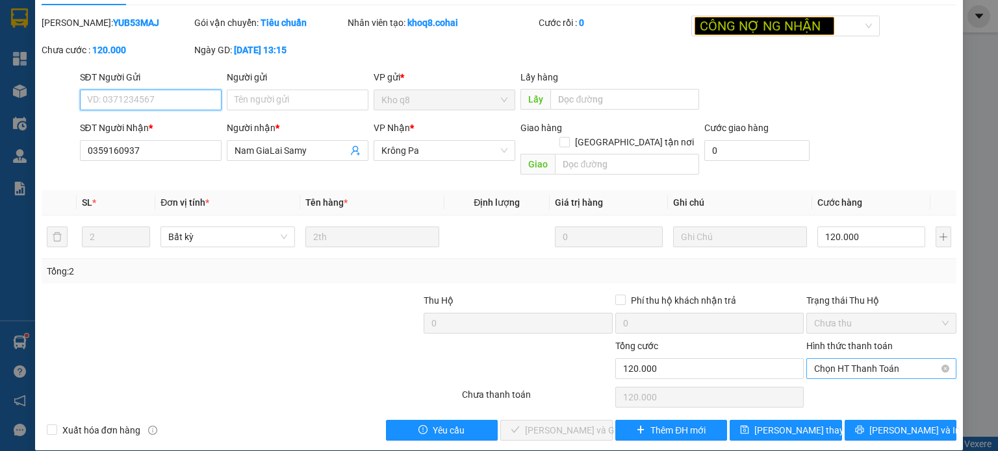
click at [887, 359] on span "Chọn HT Thanh Toán" at bounding box center [881, 368] width 134 height 19
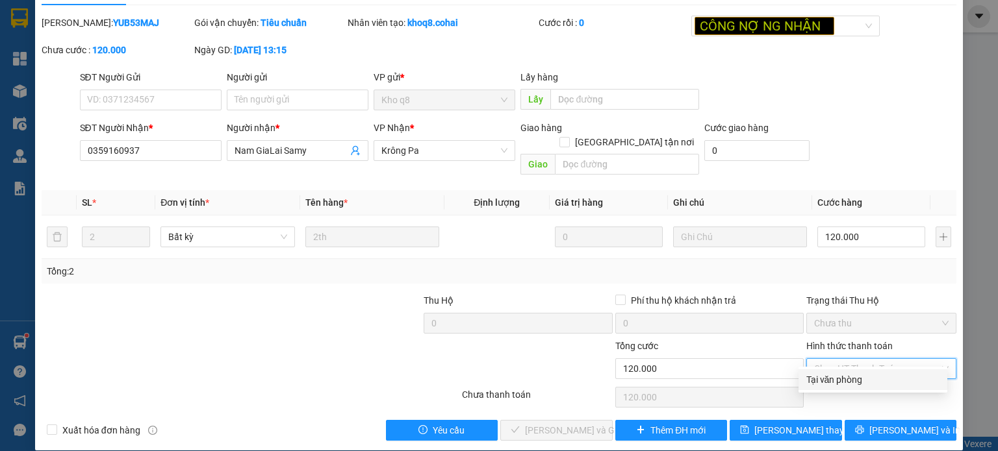
click at [873, 378] on div "Tại văn phòng" at bounding box center [872, 380] width 133 height 14
type input "0"
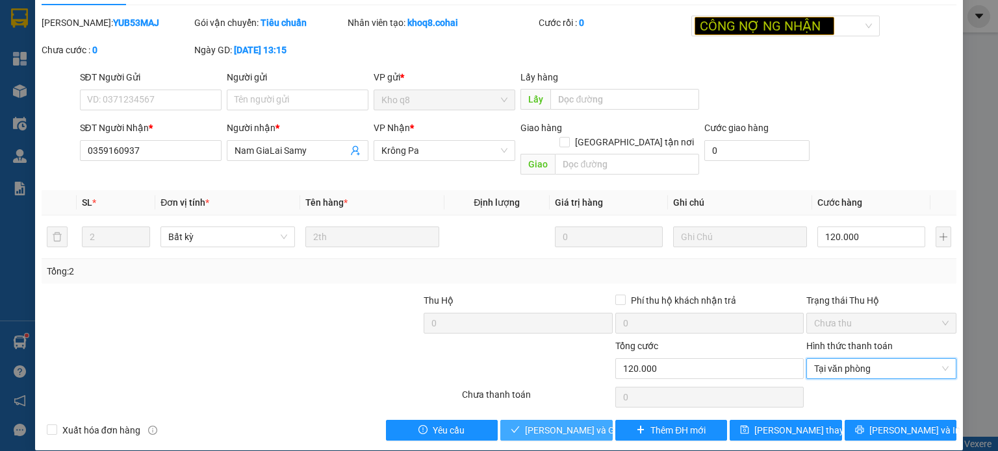
click at [577, 423] on span "[PERSON_NAME] và Giao hàng" at bounding box center [587, 430] width 125 height 14
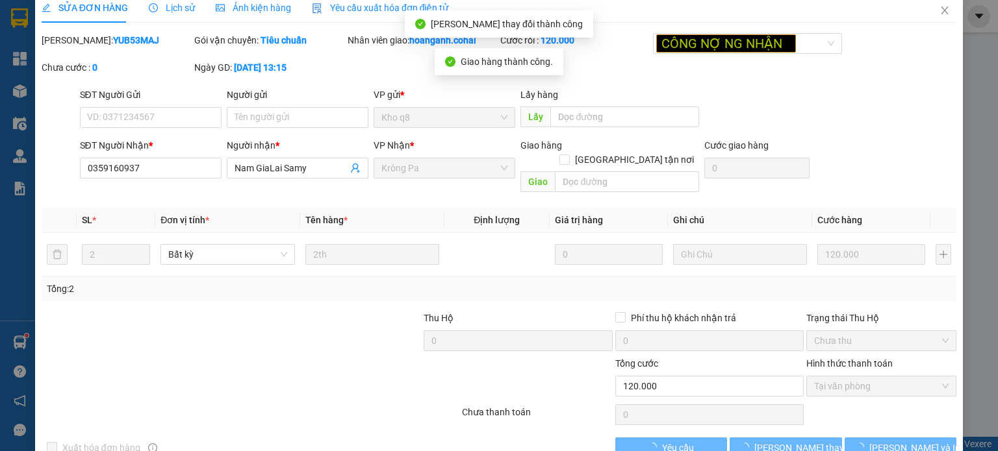
scroll to position [0, 0]
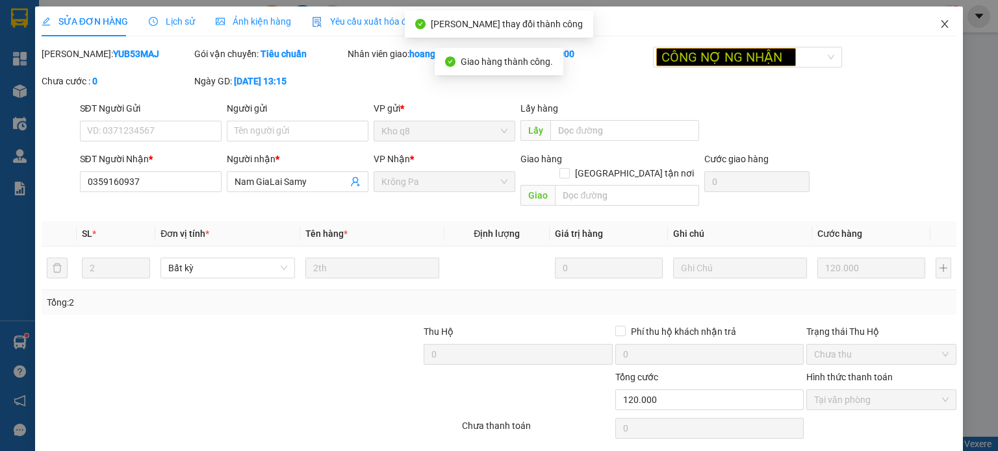
click at [939, 29] on icon "close" at bounding box center [944, 24] width 10 height 10
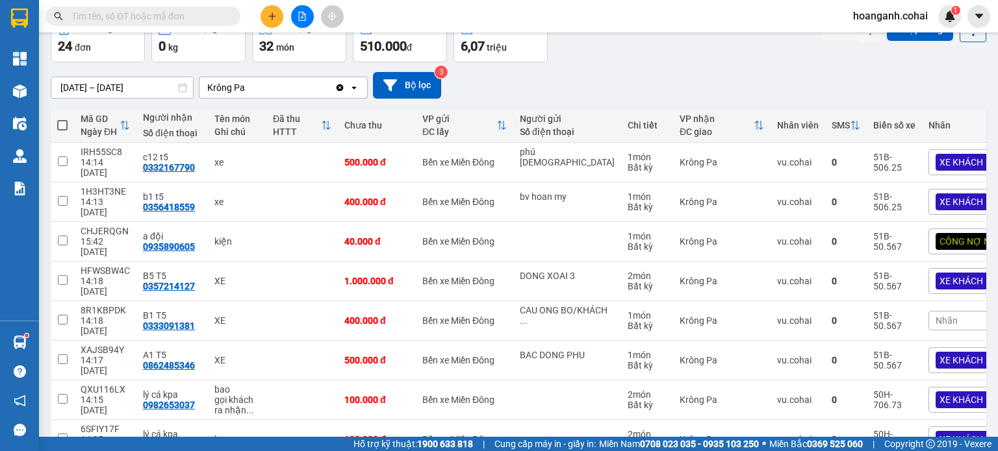
scroll to position [130, 0]
